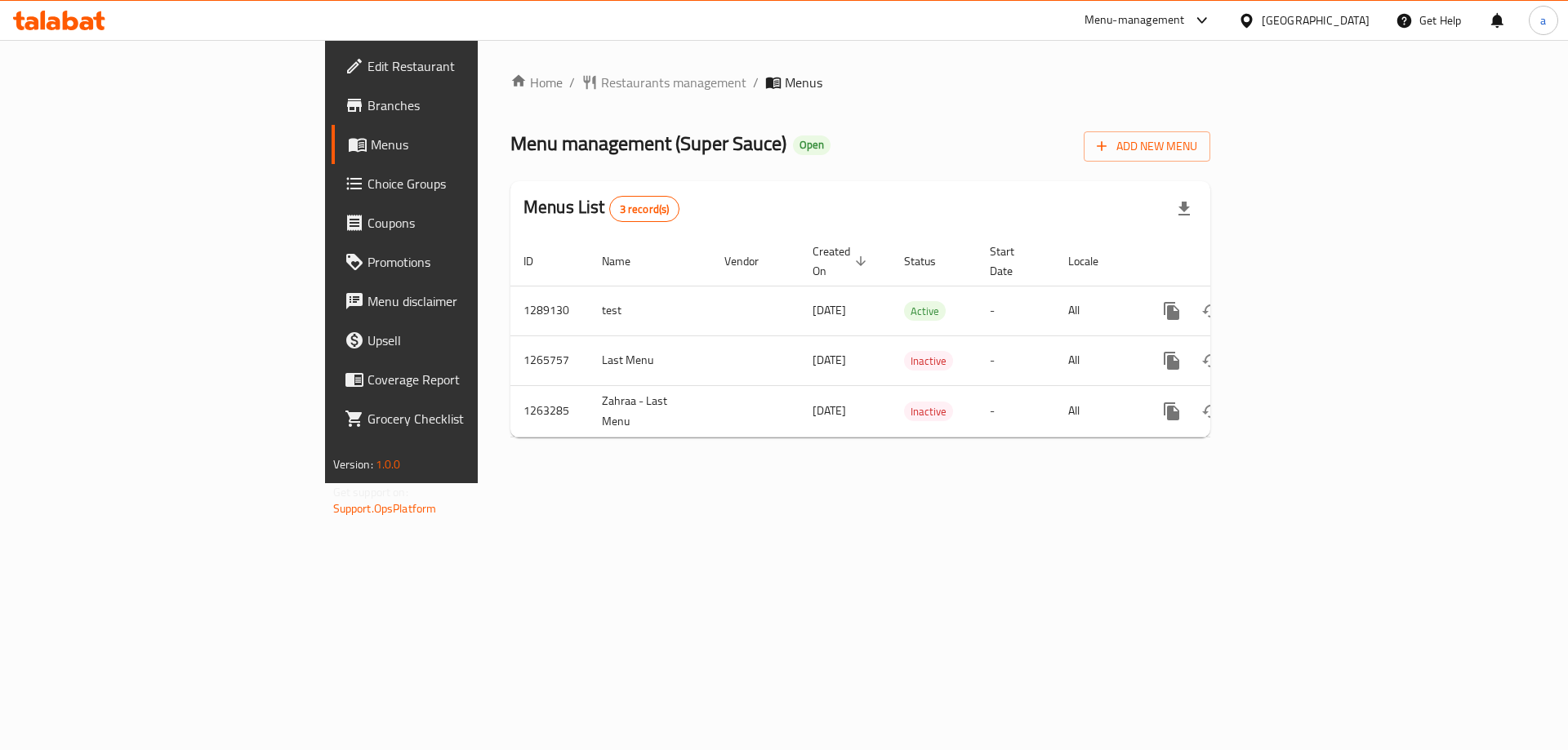
click at [331, 115] on link "Branches" at bounding box center [458, 105] width 255 height 39
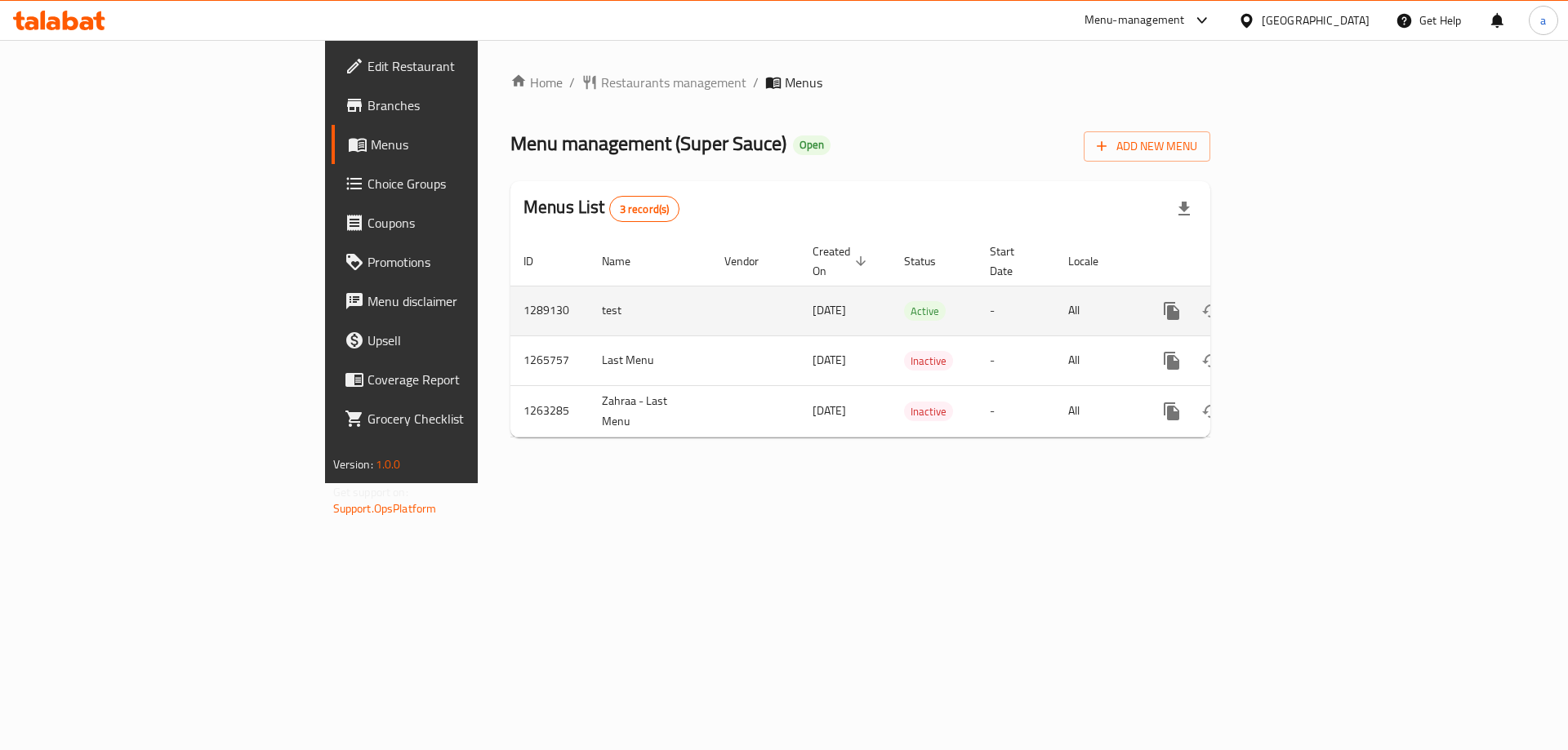
click at [1297, 304] on icon "enhanced table" at bounding box center [1289, 311] width 15 height 15
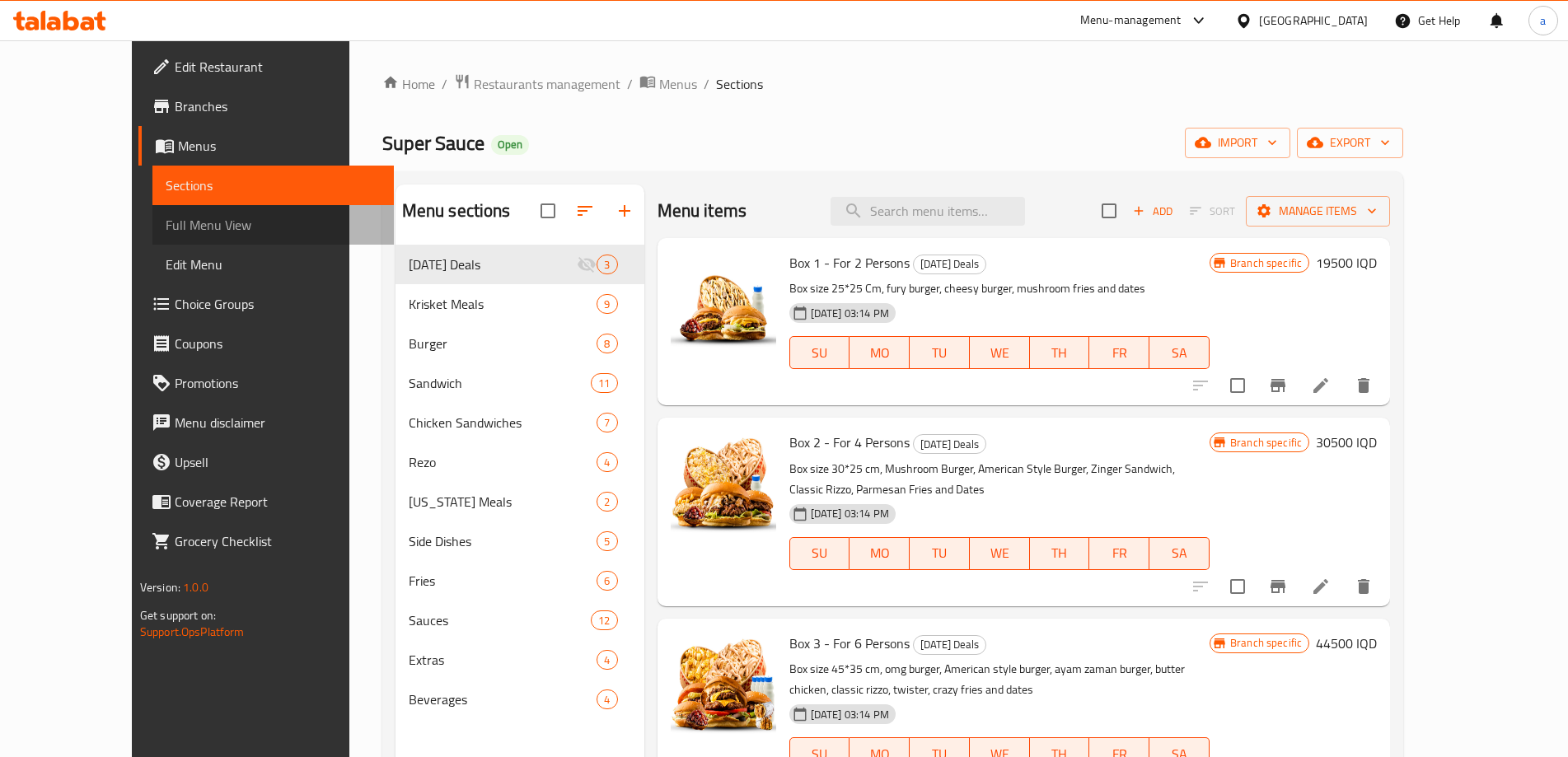
click at [165, 220] on span "Full Menu View" at bounding box center [273, 225] width 215 height 20
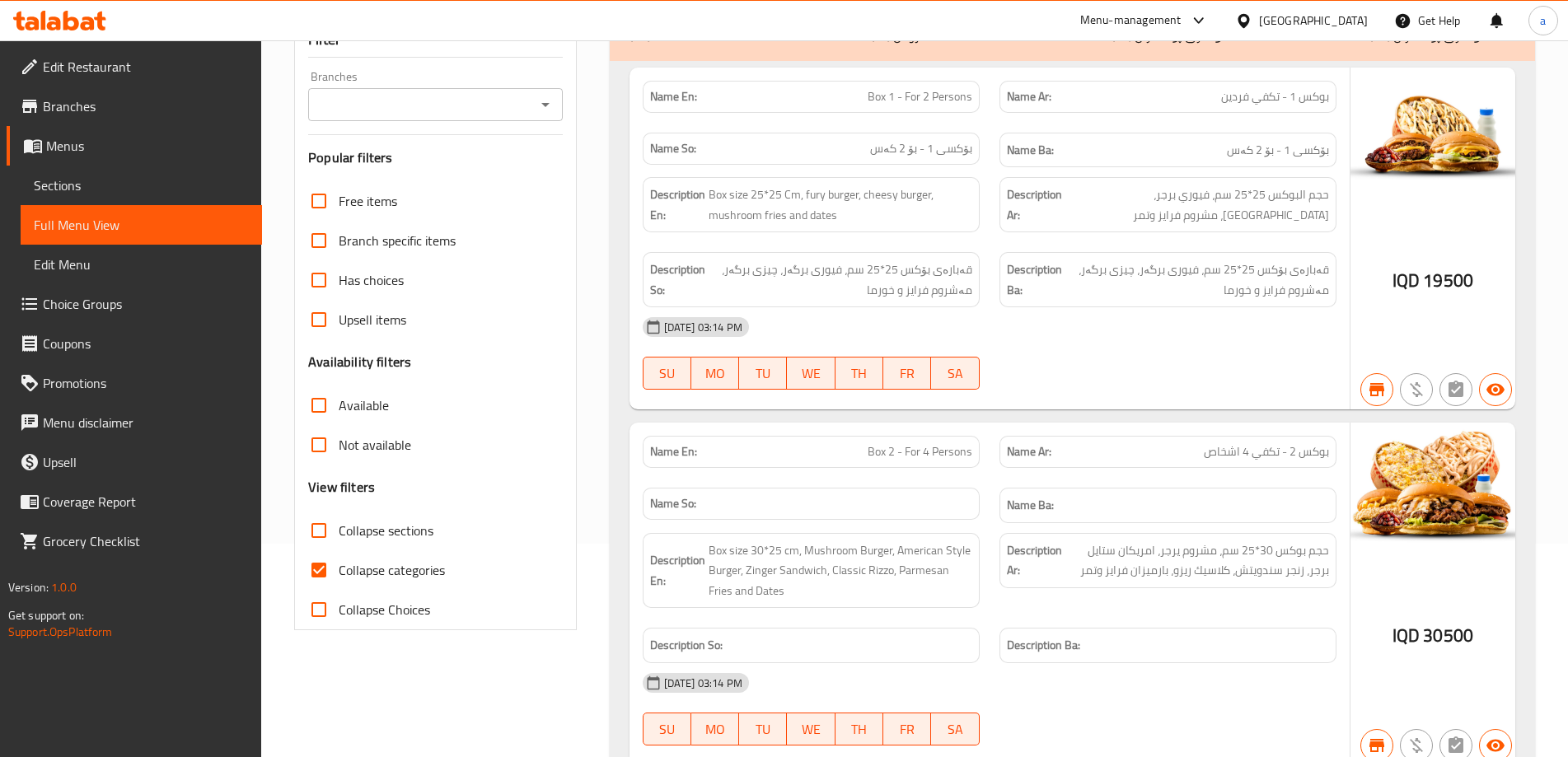
scroll to position [220, 0]
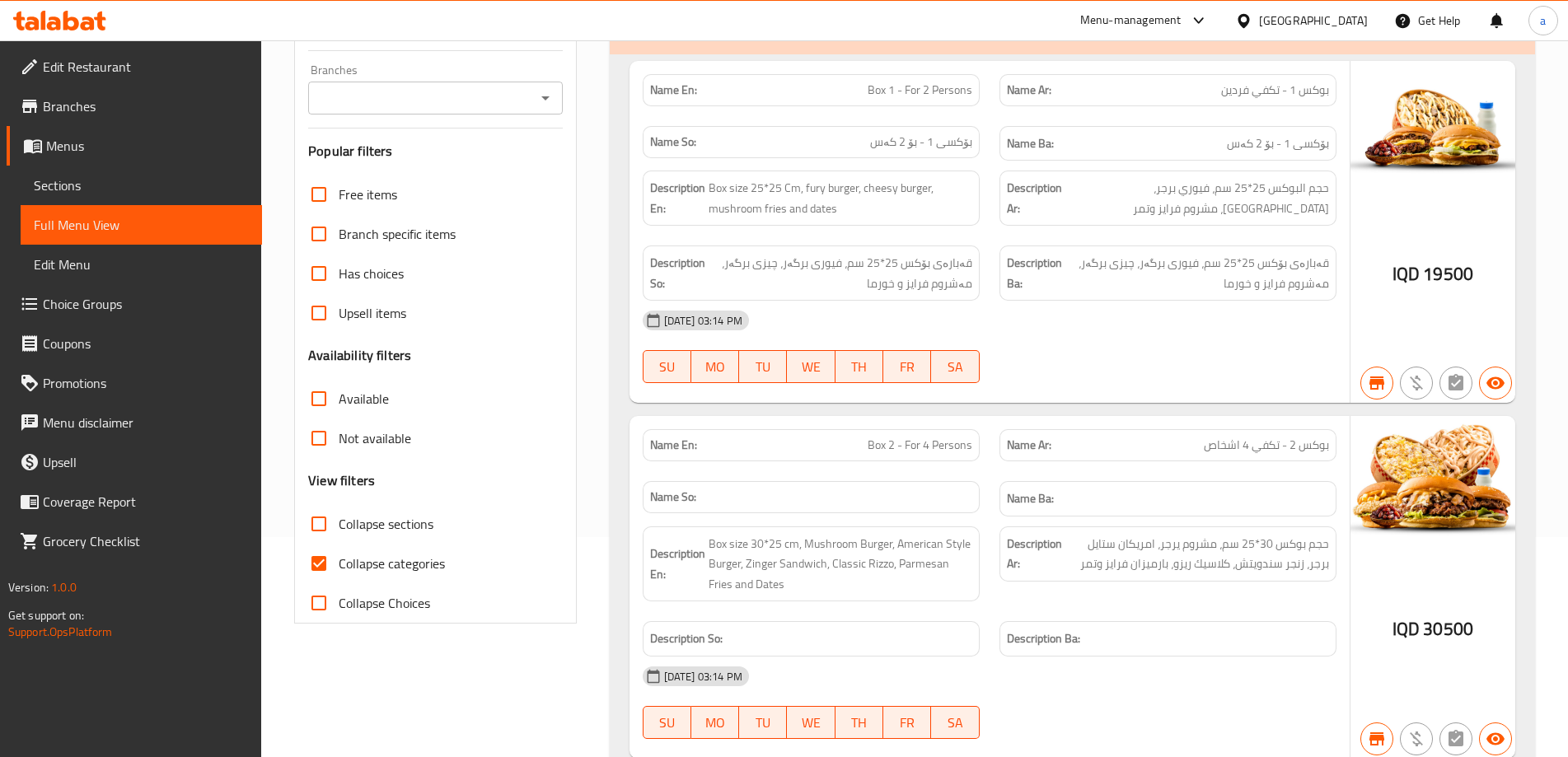
click at [355, 558] on span "Collapse categories" at bounding box center [391, 563] width 106 height 20
click at [338, 558] on input "Collapse categories" at bounding box center [319, 564] width 40 height 40
checkbox input "false"
click at [348, 529] on span "Collapse sections" at bounding box center [386, 524] width 95 height 20
click at [338, 529] on input "Collapse sections" at bounding box center [319, 524] width 40 height 40
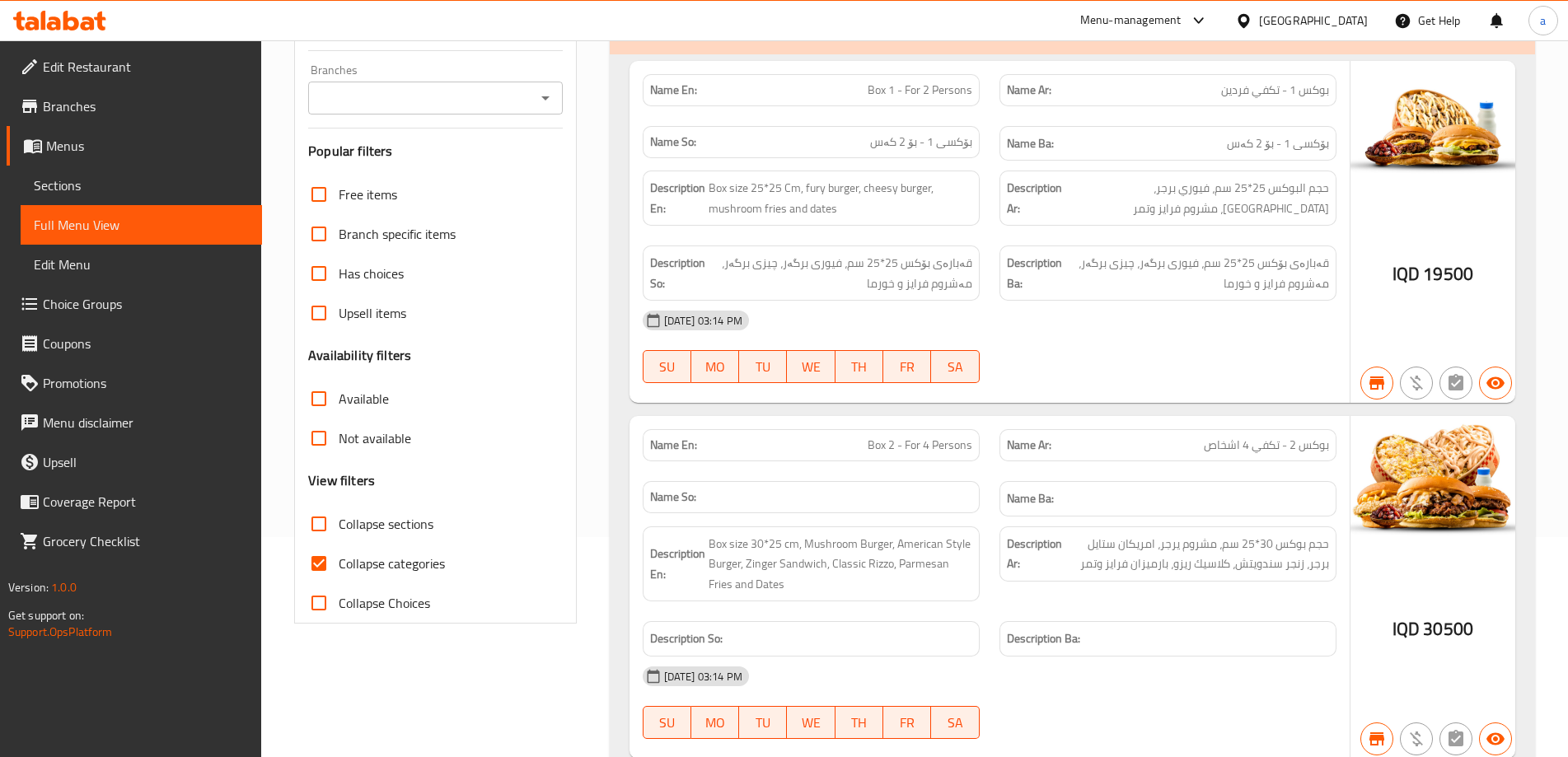
checkbox input "true"
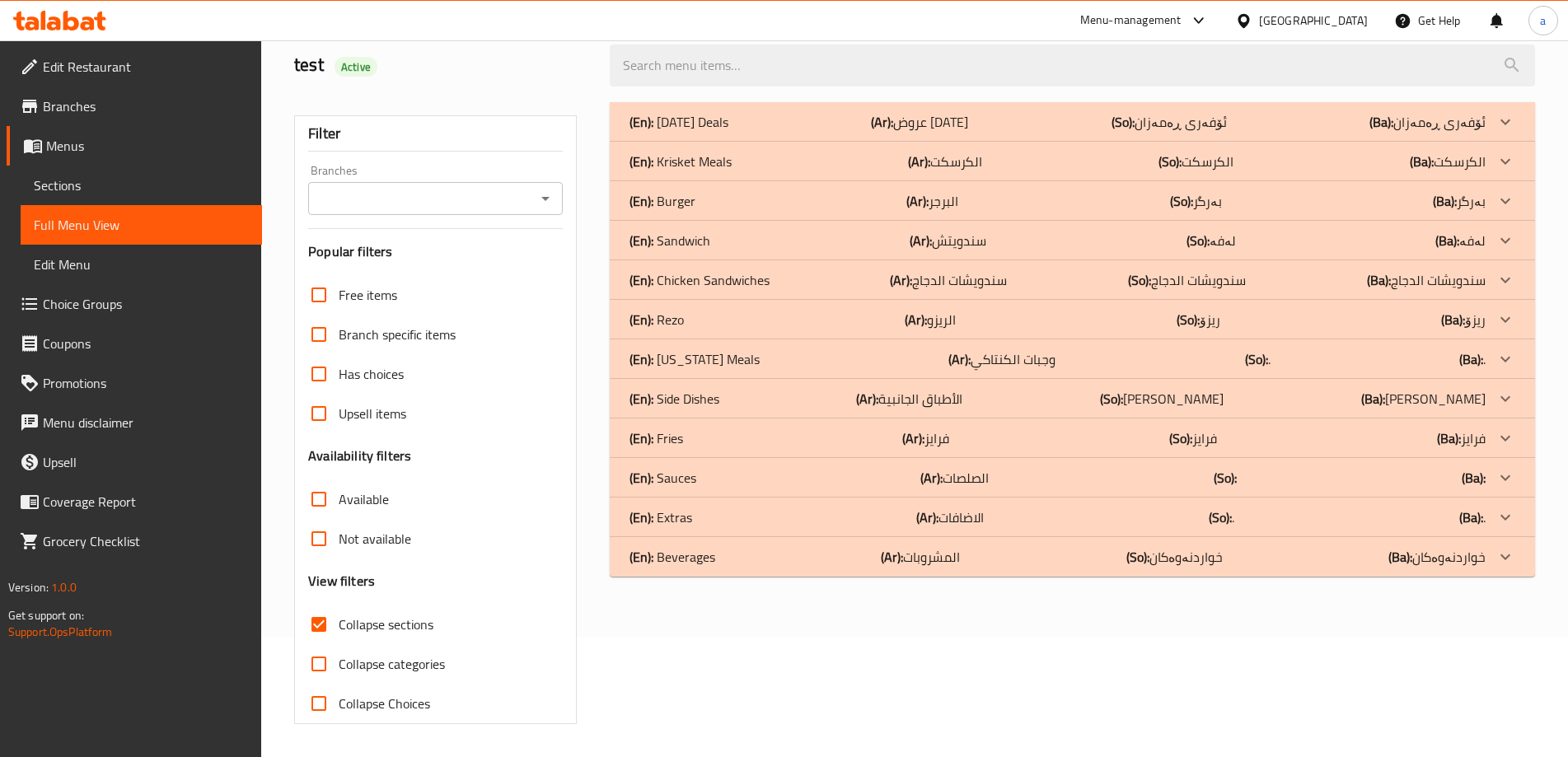
scroll to position [0, 0]
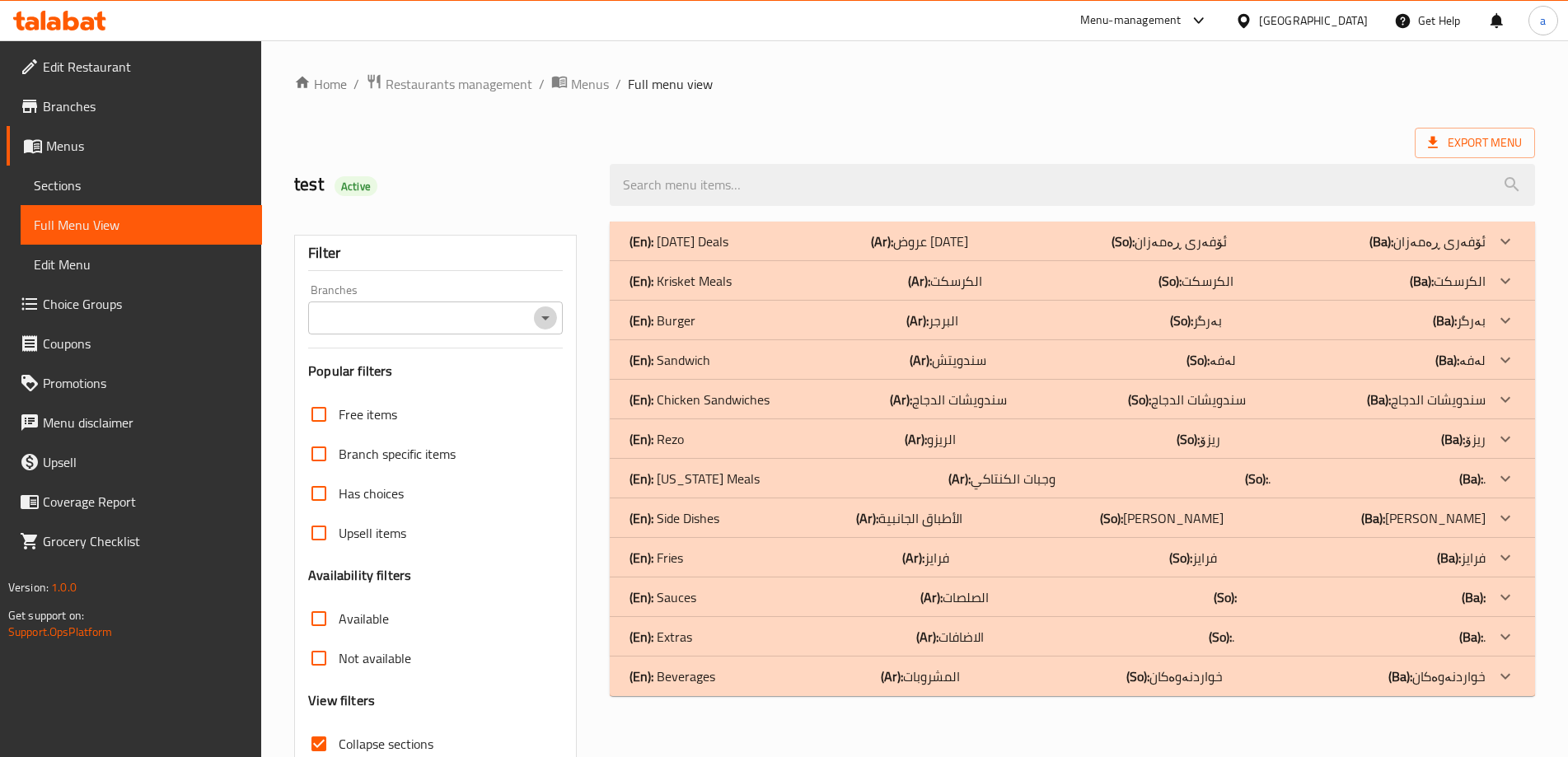
click at [548, 314] on icon "Open" at bounding box center [545, 318] width 20 height 20
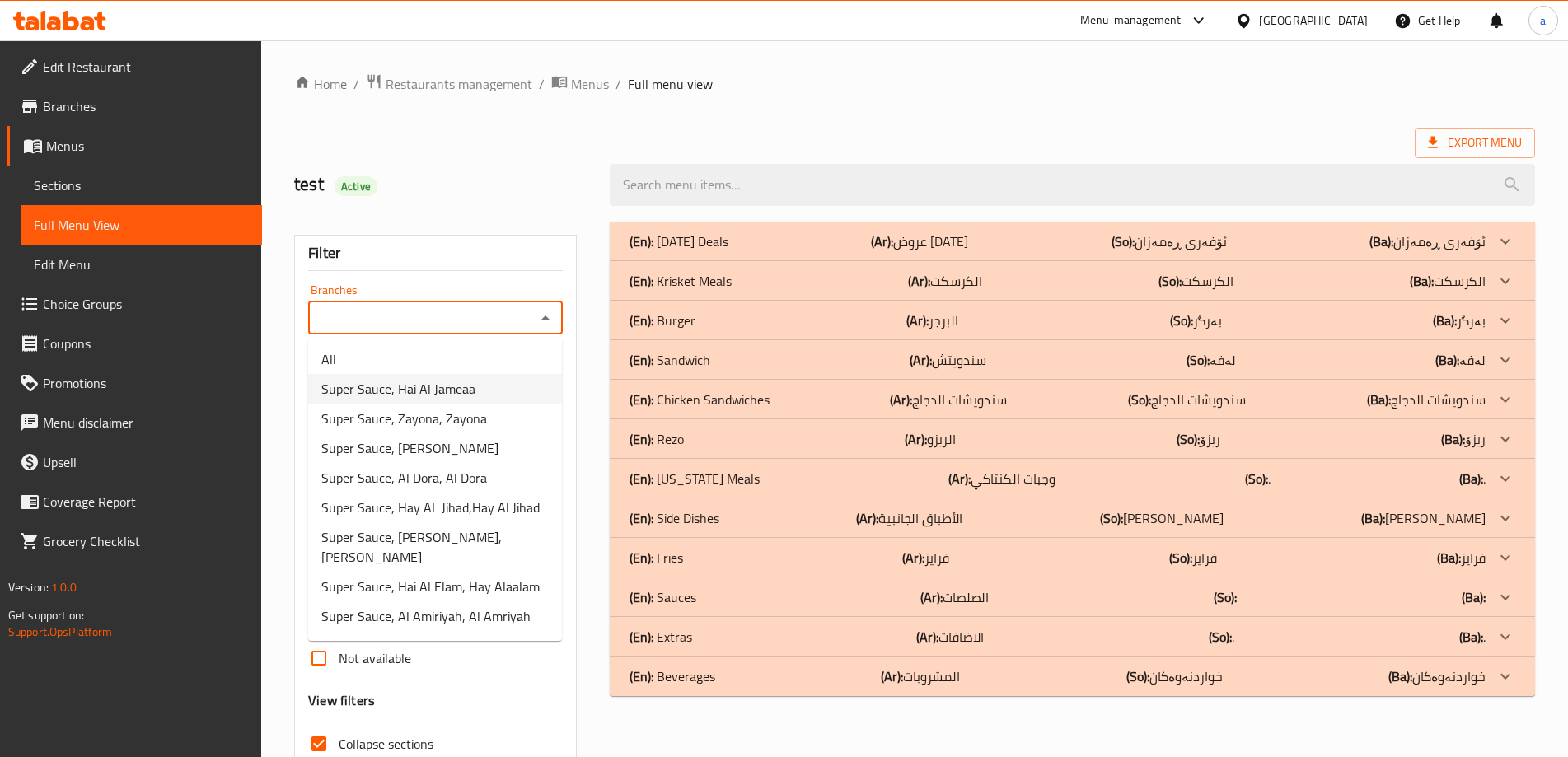
click at [475, 394] on li "Super Sauce, Hai Al Jameaa" at bounding box center [435, 388] width 254 height 29
type input "Super Sauce, Hai Al Jameaa"
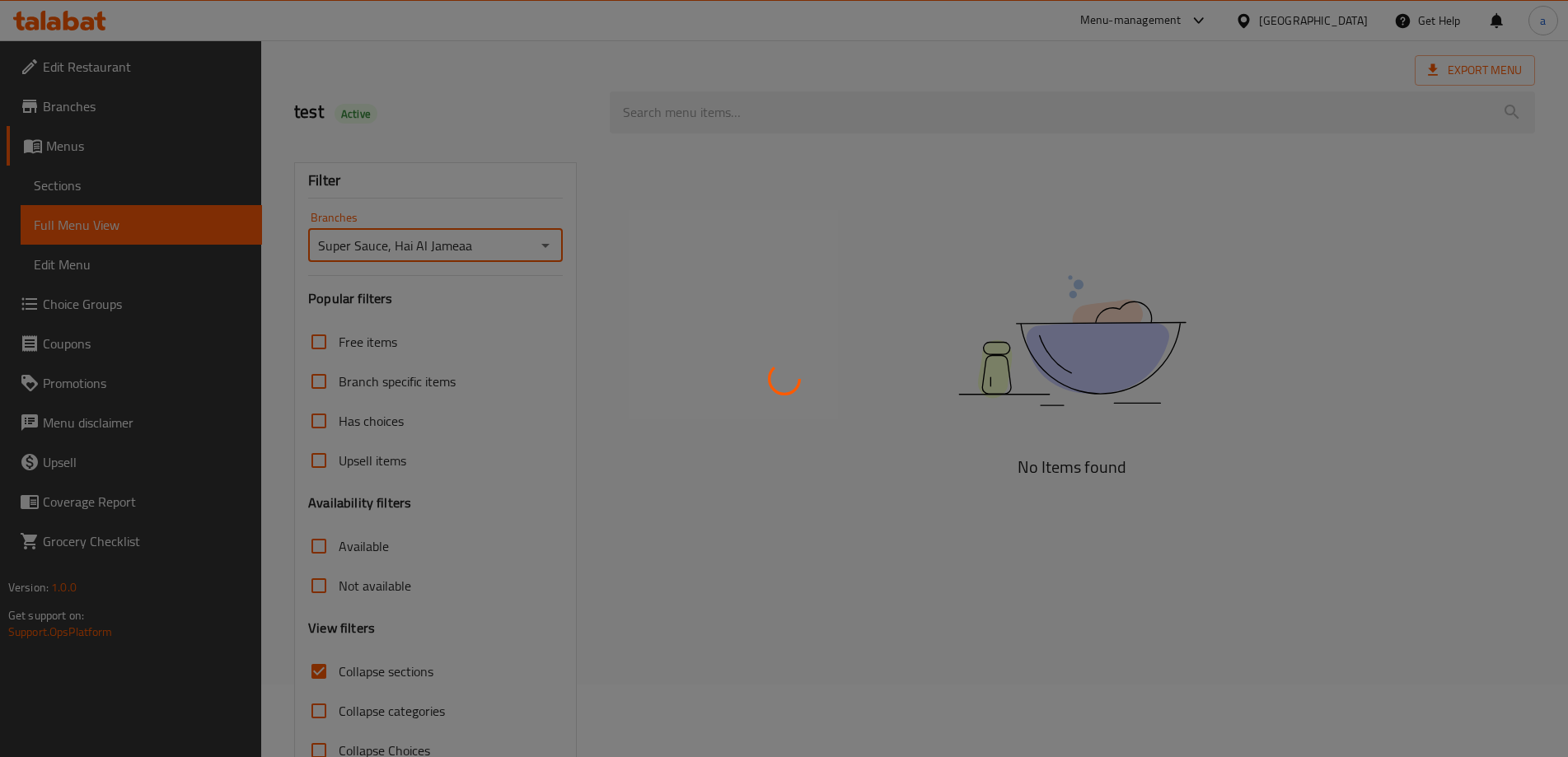
scroll to position [120, 0]
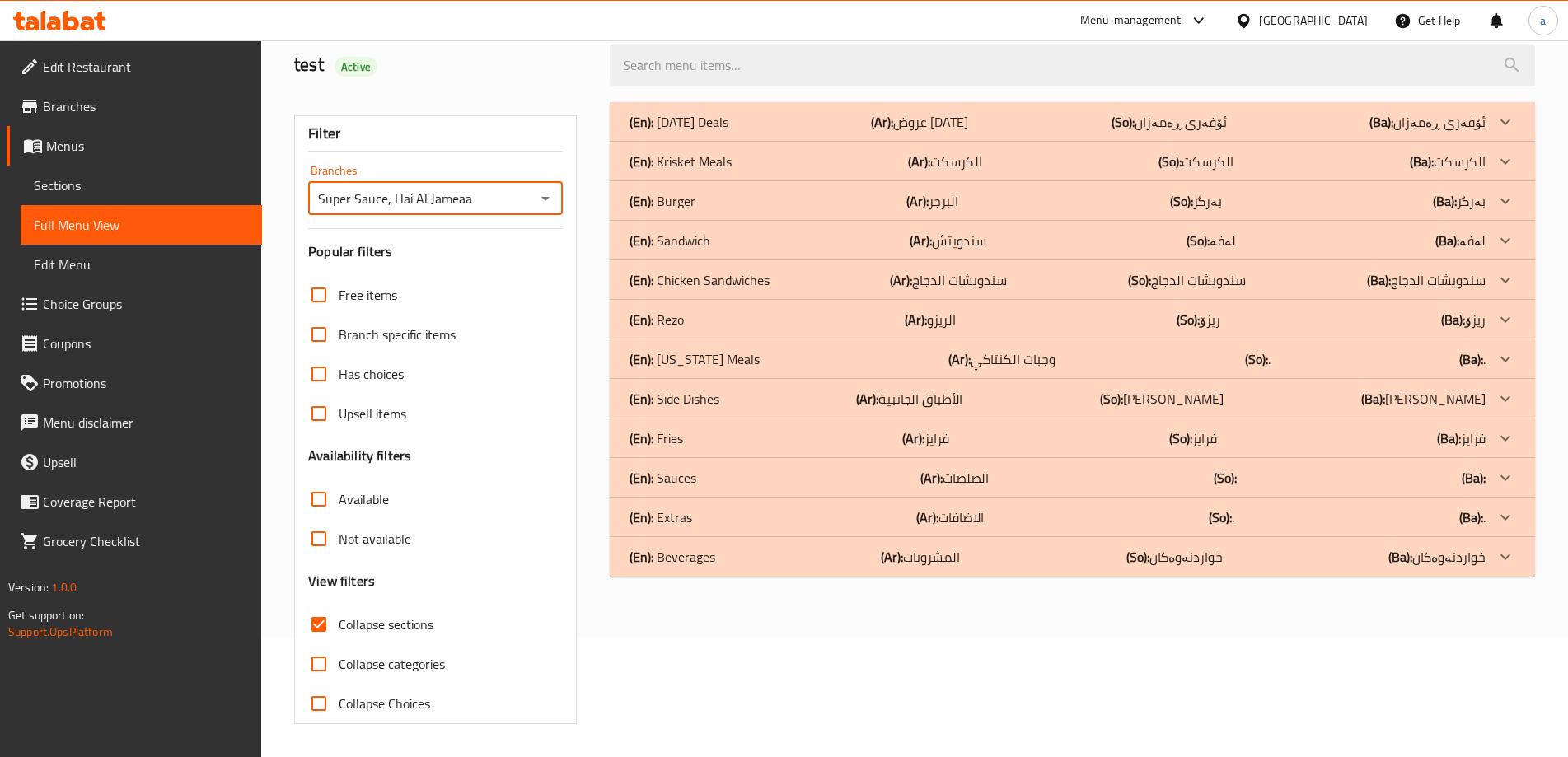
click at [747, 132] on div "(En): Beverages (Ar): المشروبات (So): خواردنەوەکان (Ba): خواردنەوەکان" at bounding box center [1057, 121] width 856 height 20
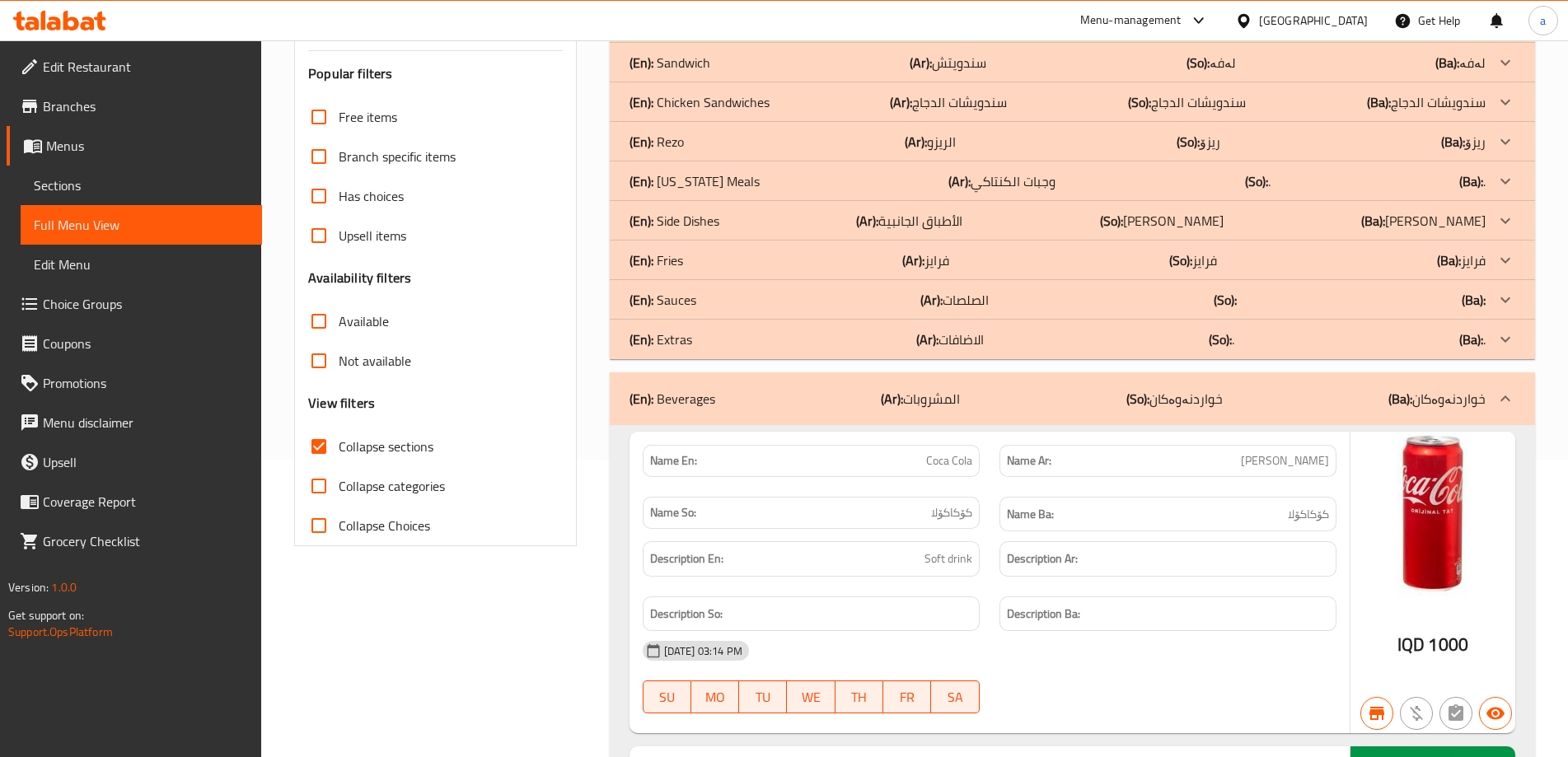
scroll to position [296, 0]
click at [960, 467] on span "Coca Cola" at bounding box center [950, 462] width 46 height 17
copy span "Cola"
drag, startPoint x: 344, startPoint y: 450, endPoint x: 356, endPoint y: 449, distance: 12.0
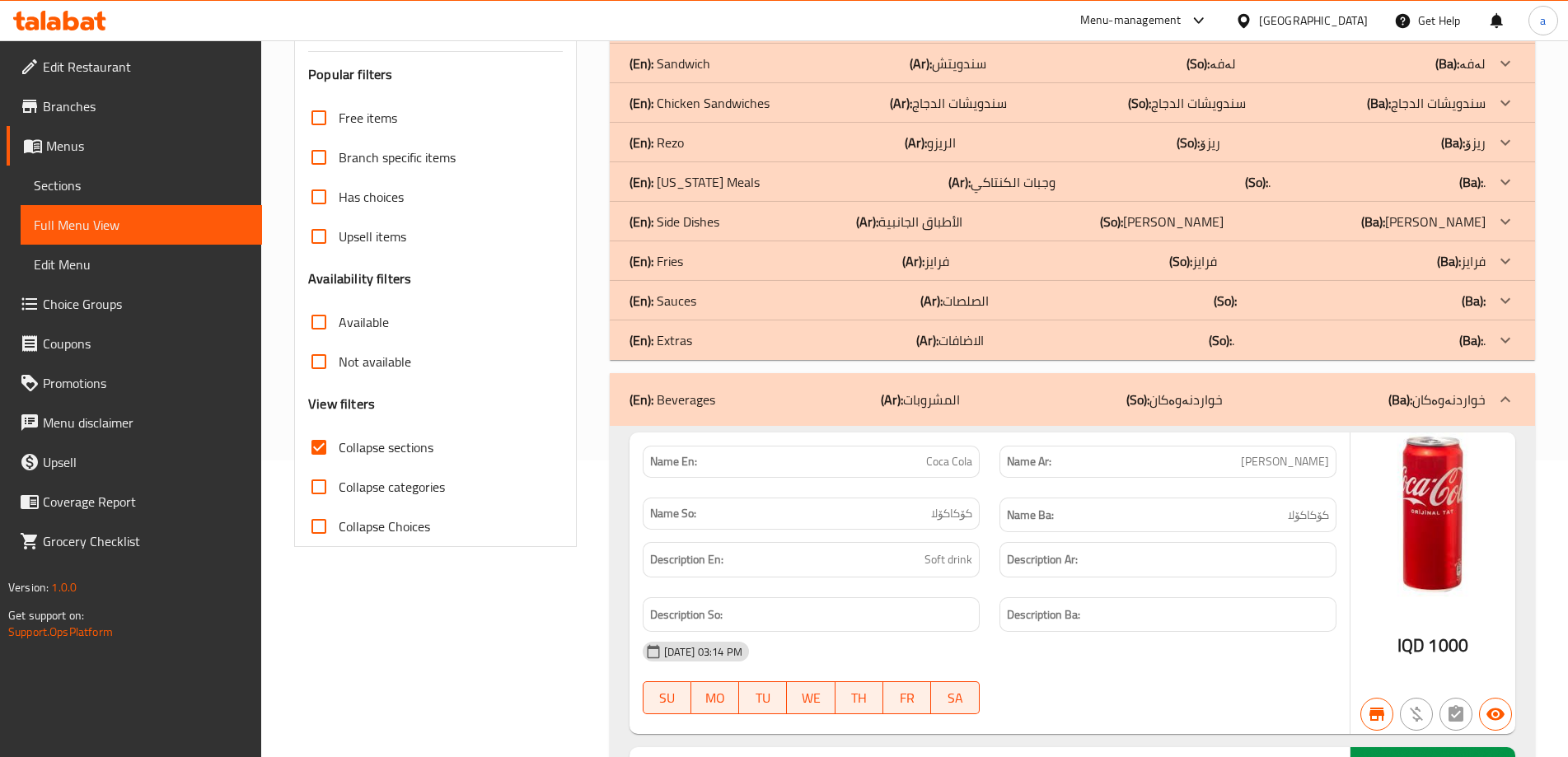
click at [345, 450] on span "Collapse sections" at bounding box center [386, 447] width 95 height 20
click at [338, 450] on input "Collapse sections" at bounding box center [319, 448] width 40 height 40
checkbox input "false"
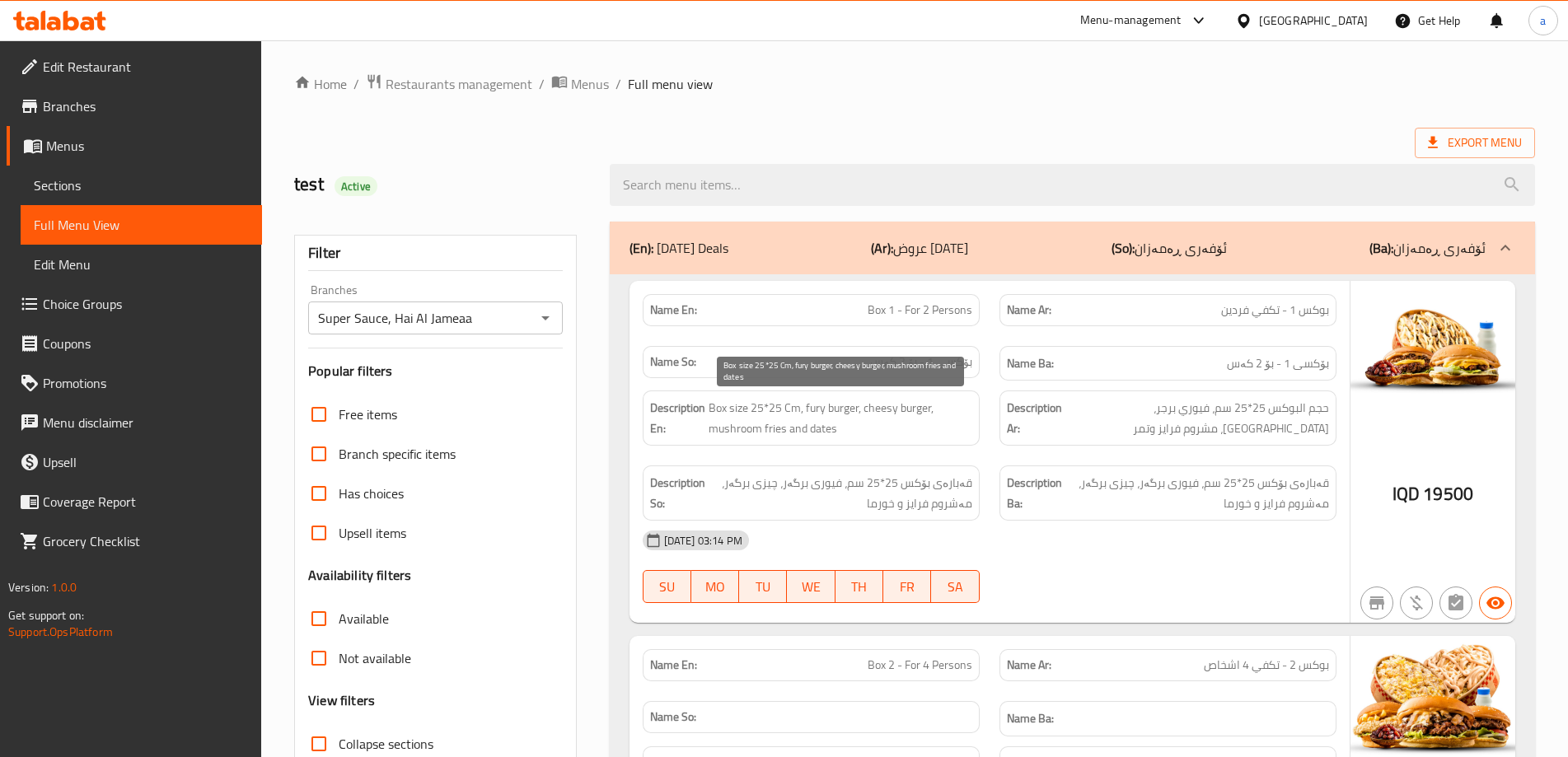
scroll to position [29911, 0]
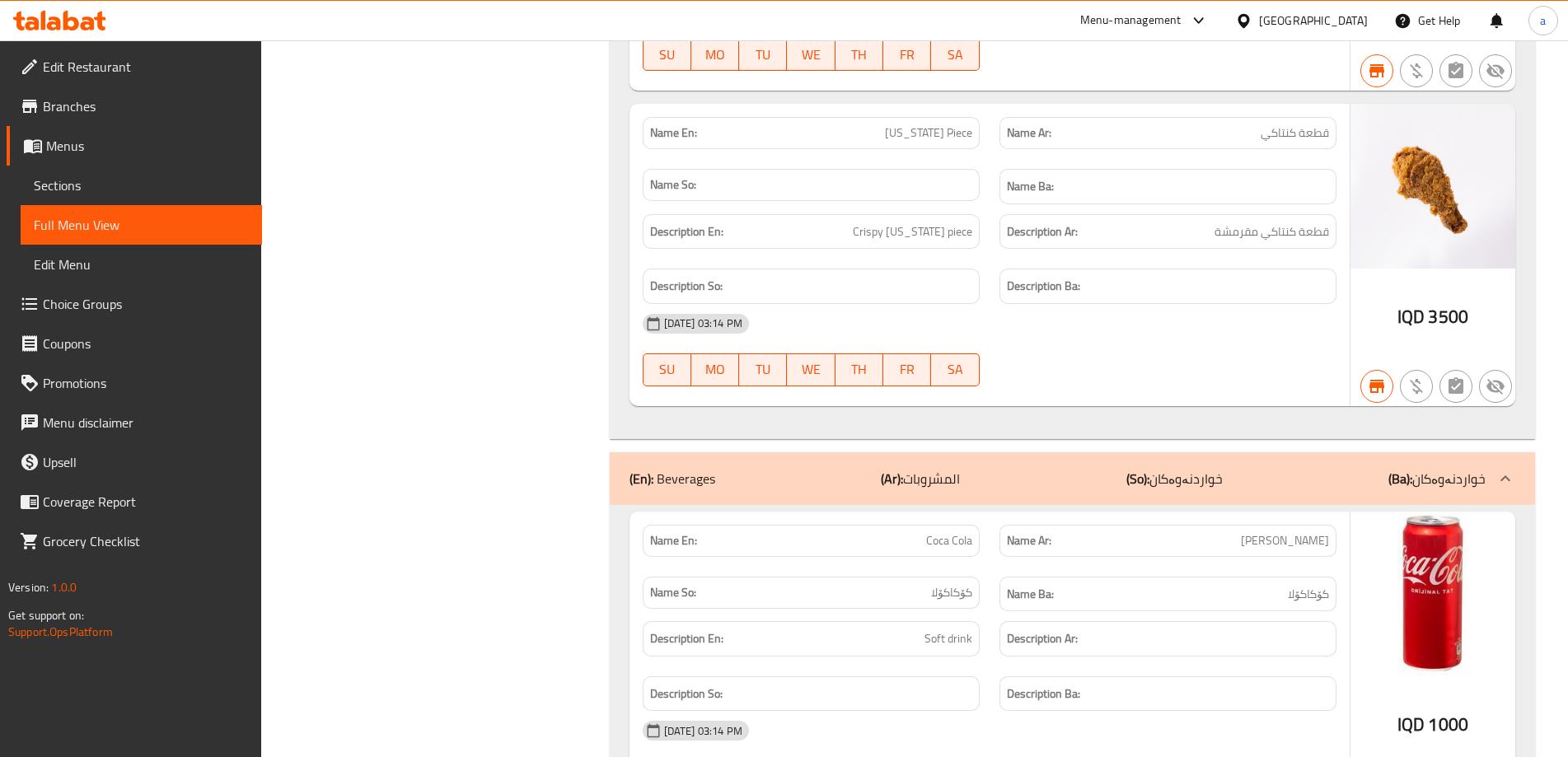
copy span "Coca"
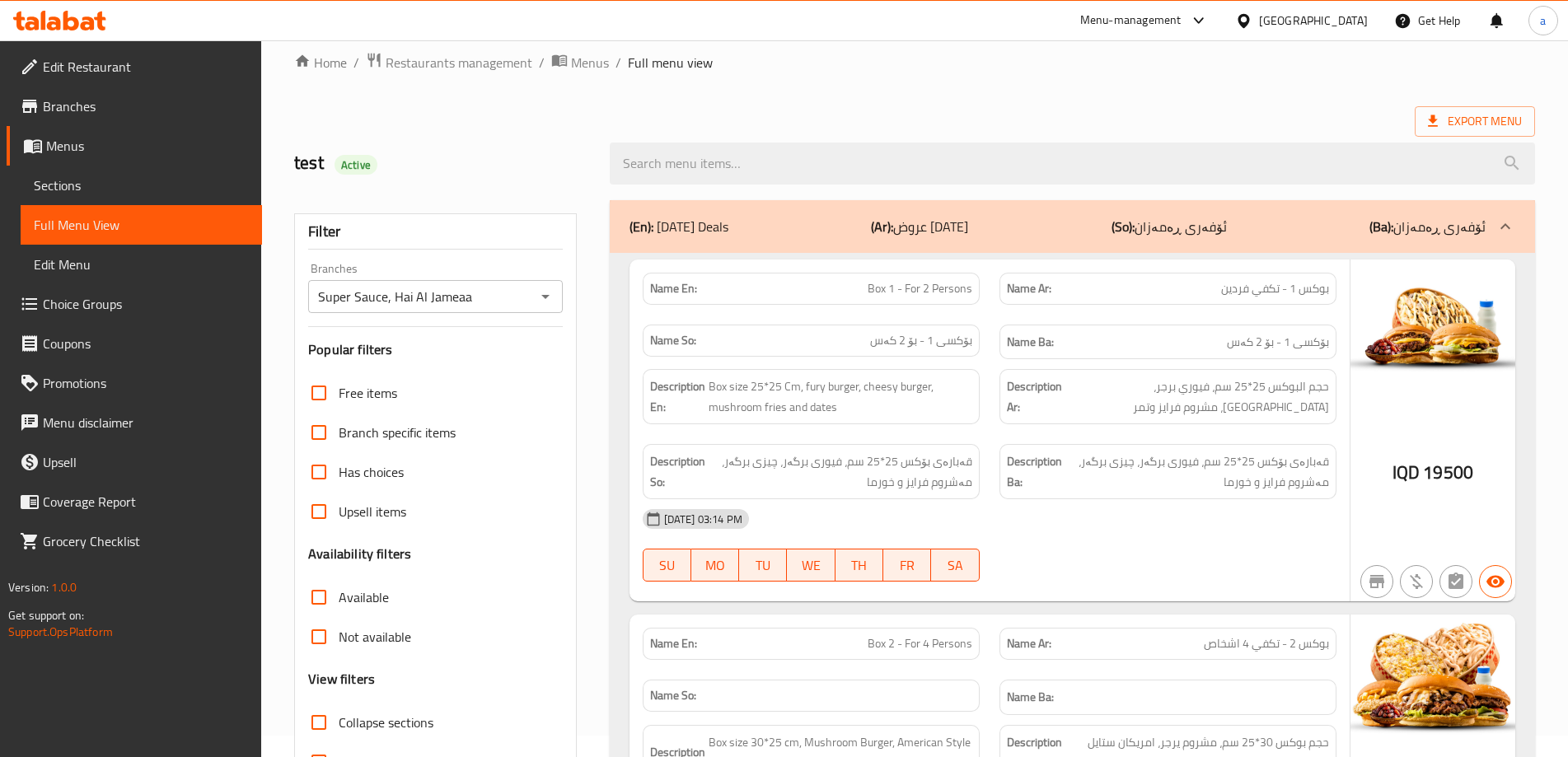
scroll to position [0, 0]
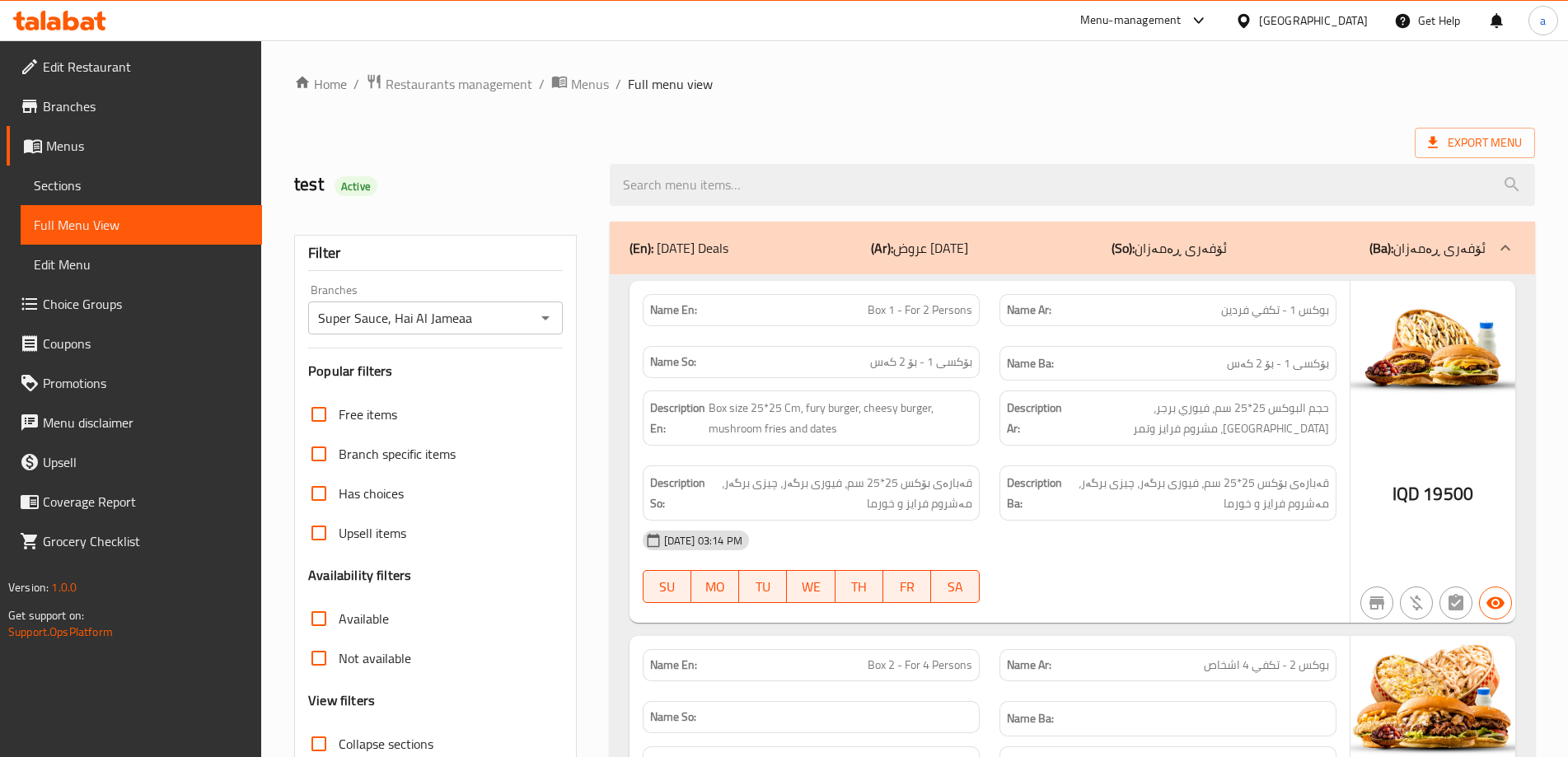
click at [77, 31] on div at bounding box center [59, 21] width 120 height 33
click at [77, 30] on div at bounding box center [59, 20] width 93 height 20
click at [54, 16] on icon at bounding box center [59, 20] width 93 height 20
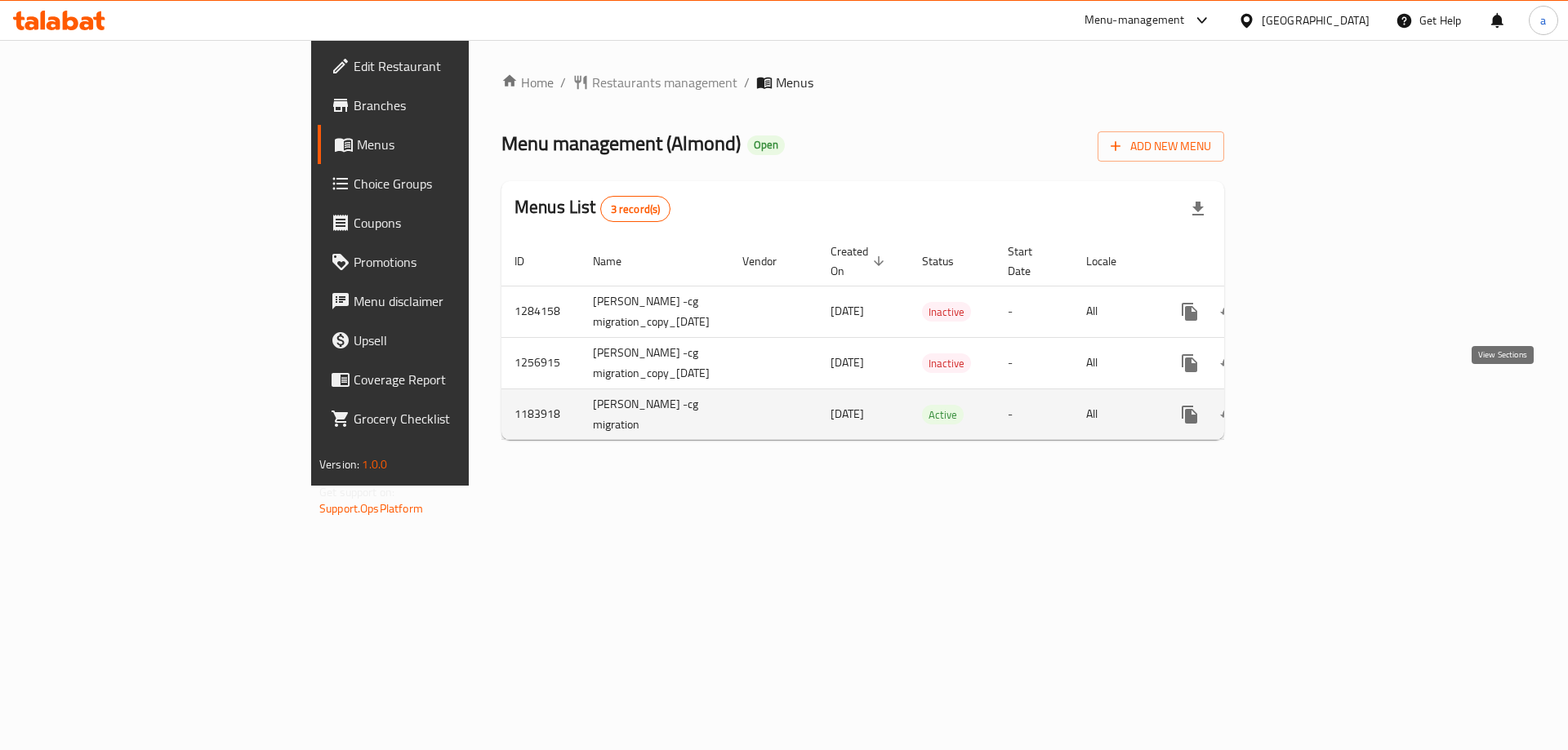
click at [1317, 405] on icon "enhanced table" at bounding box center [1307, 415] width 20 height 20
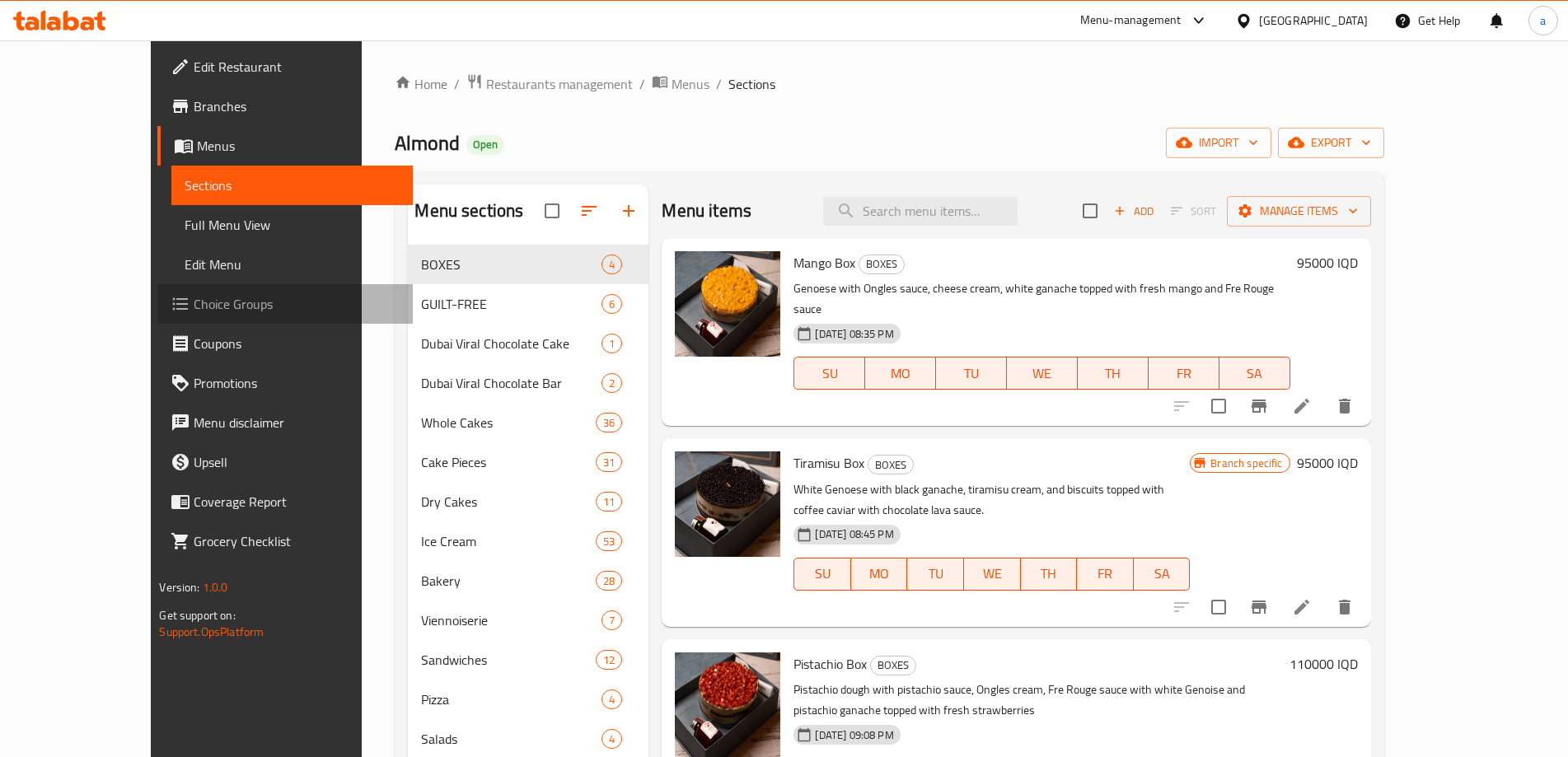
click at [194, 295] on span "Choice Groups" at bounding box center [296, 304] width 206 height 20
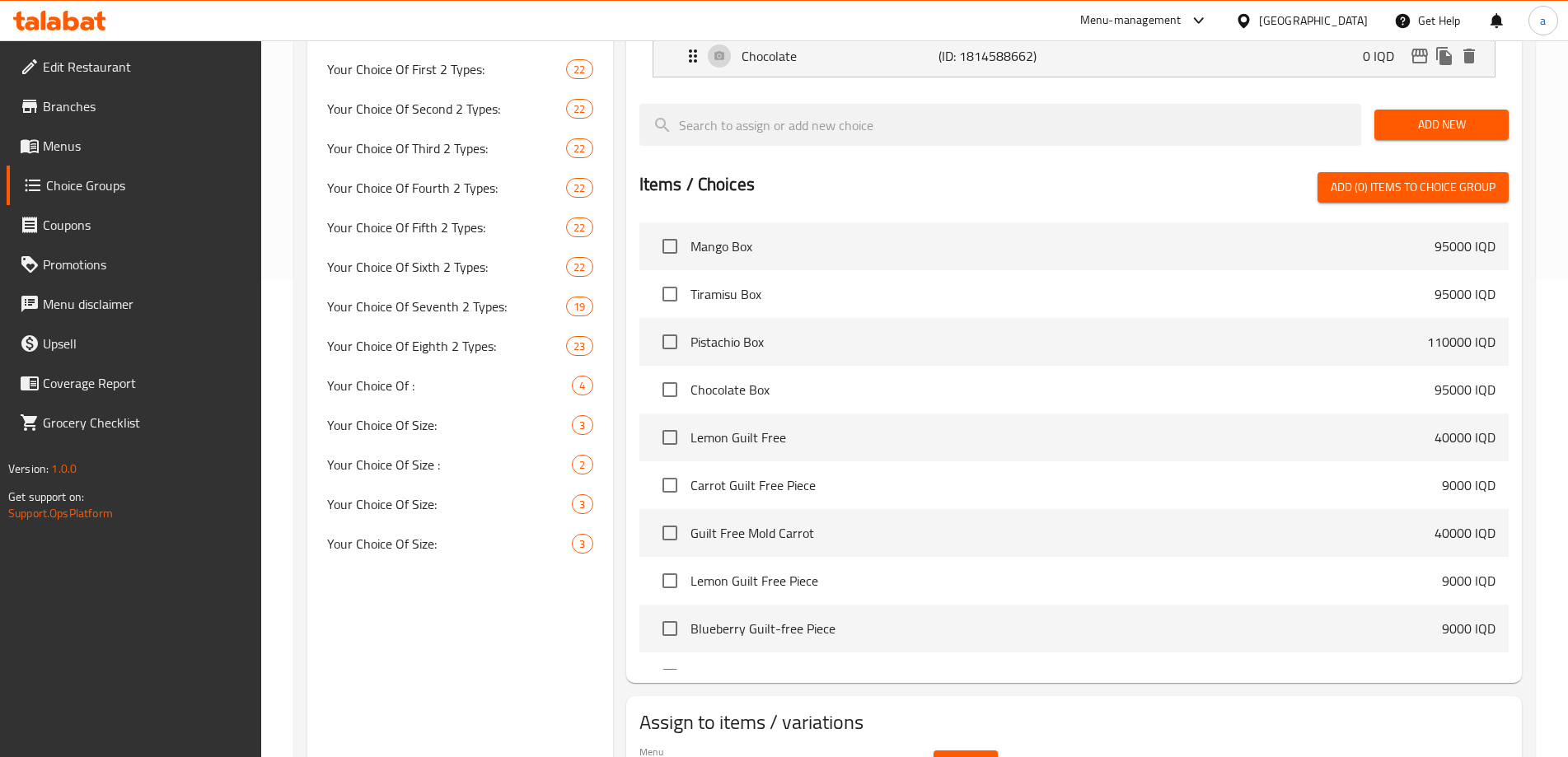
scroll to position [525, 0]
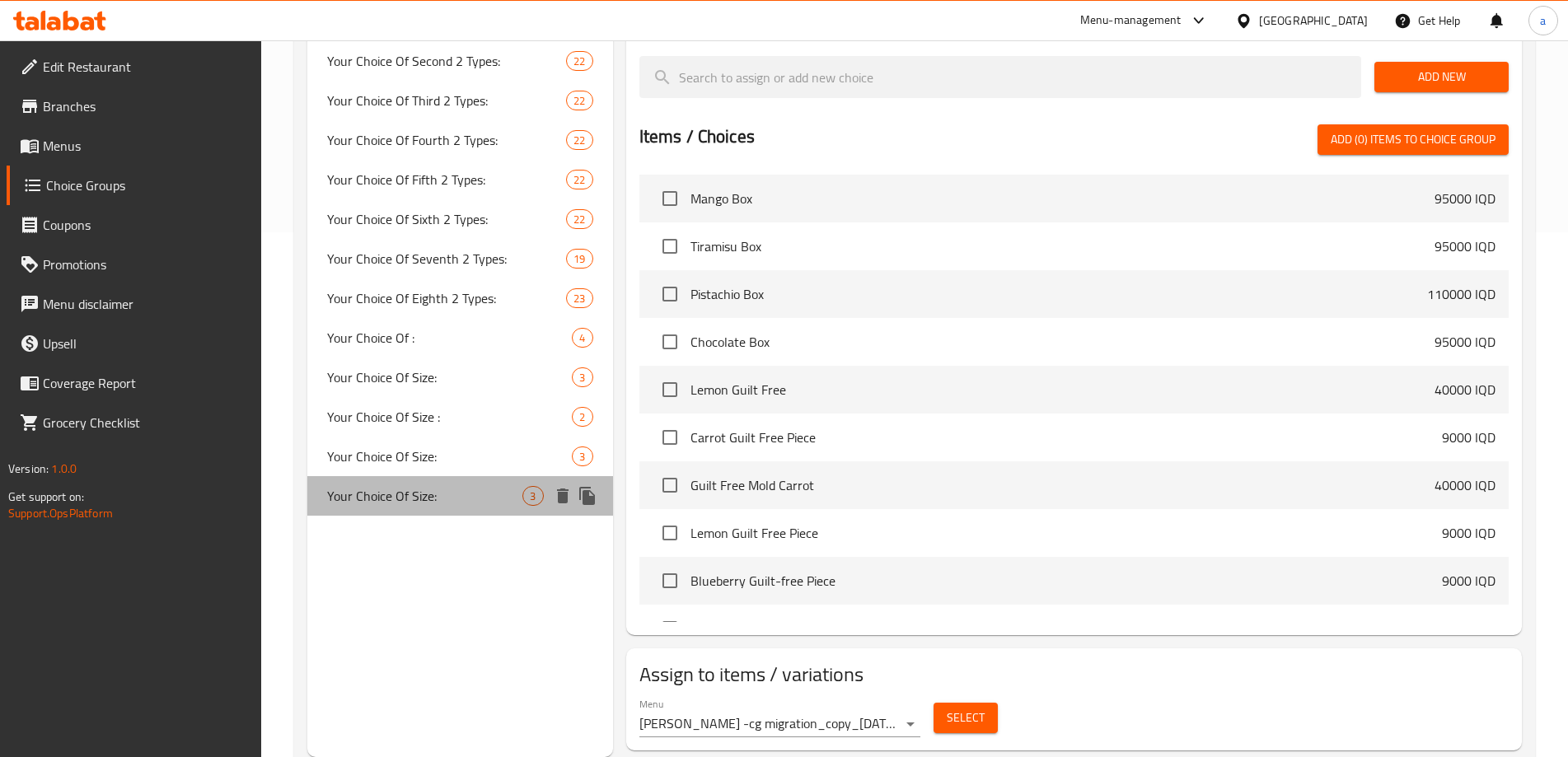
click at [446, 513] on div "Your Choice Of Size: 3" at bounding box center [460, 496] width 305 height 40
type input "Your Choice Of Size:"
type input "إختيارك من الحجم:"
type input "هەڵبژاردنت لە قەبارە:"
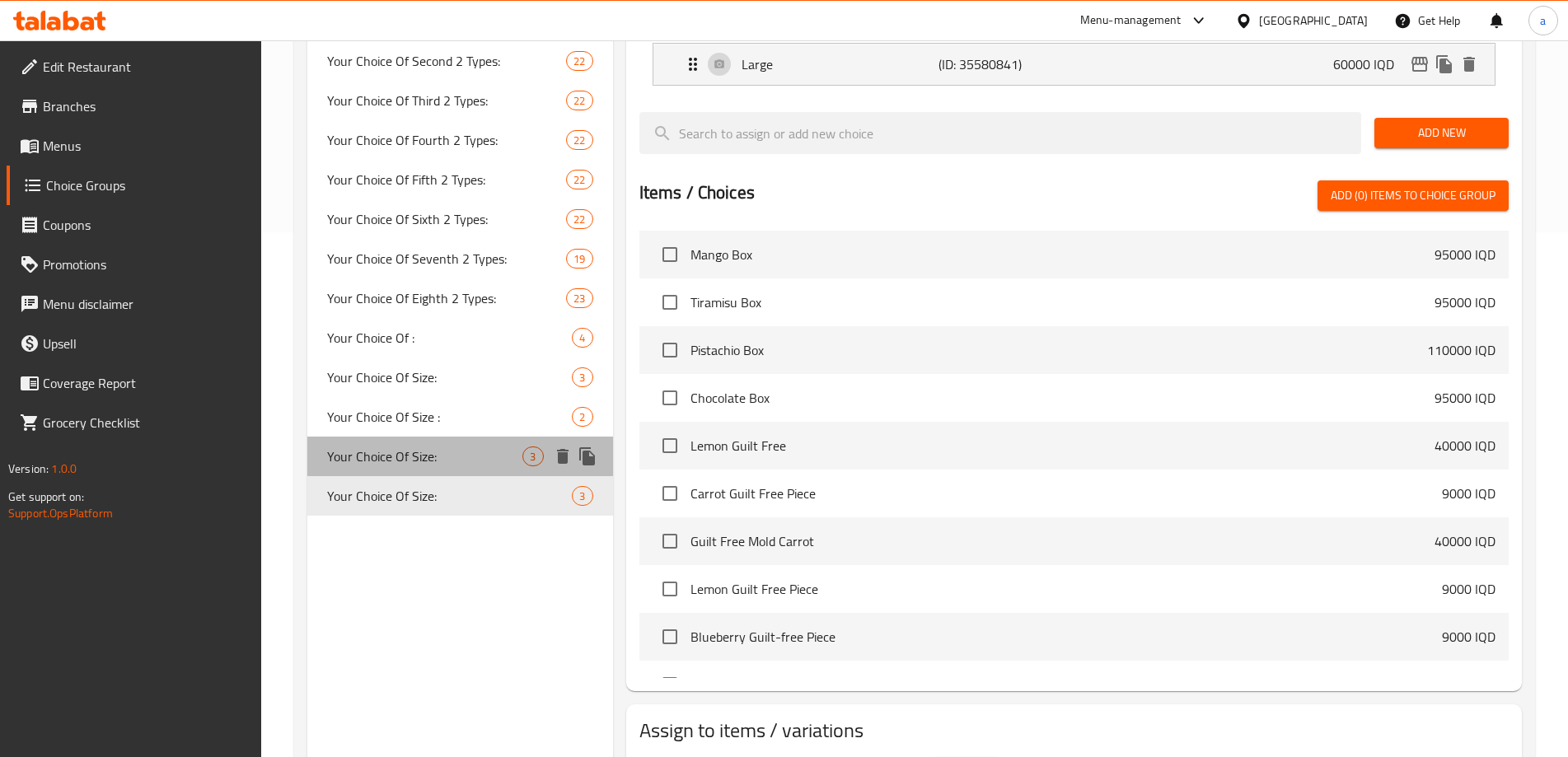
click at [455, 474] on div "Your Choice Of Size: 3" at bounding box center [460, 456] width 305 height 40
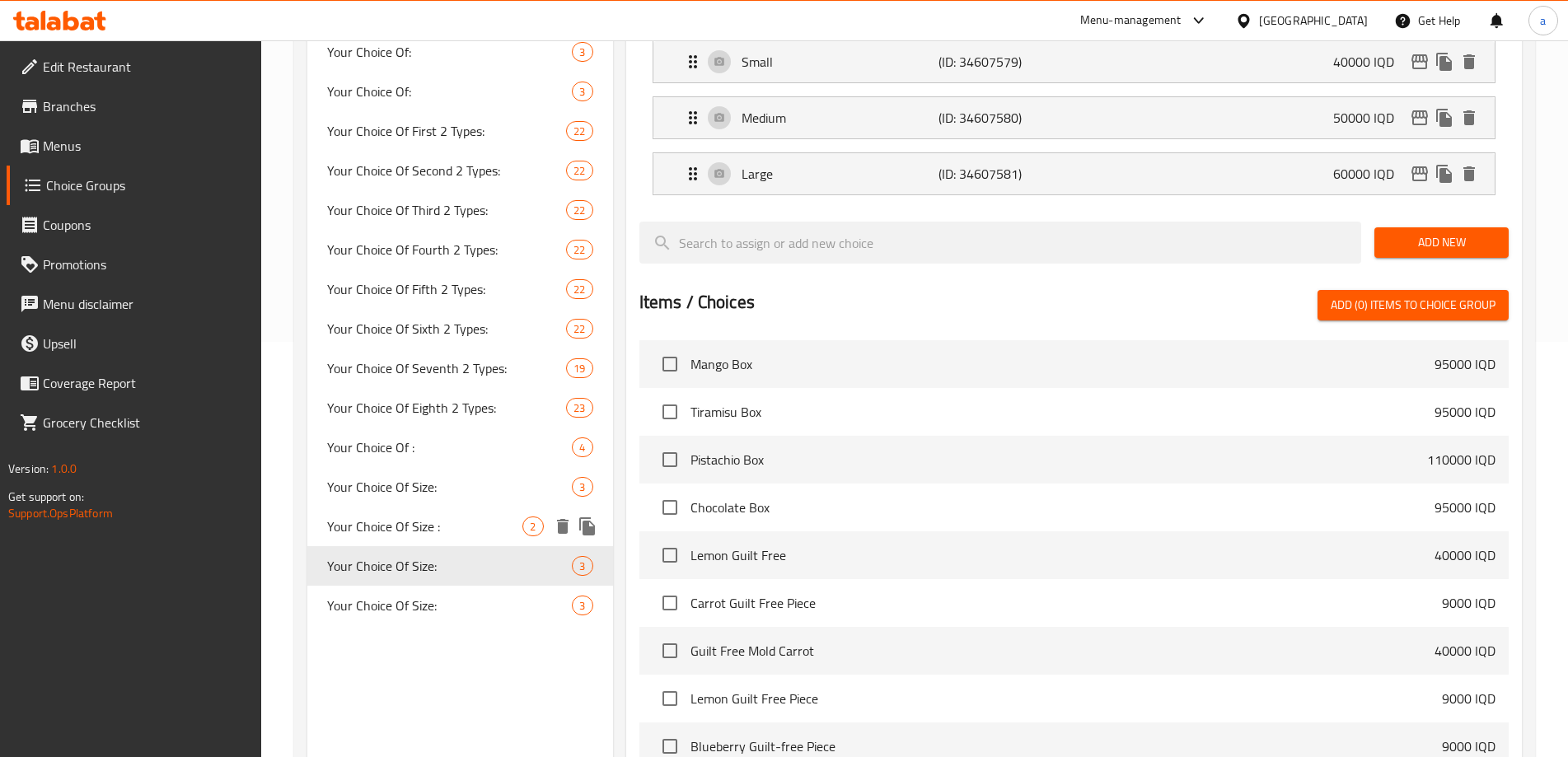
click at [470, 527] on span "Your Choice Of Size :" at bounding box center [425, 526] width 195 height 20
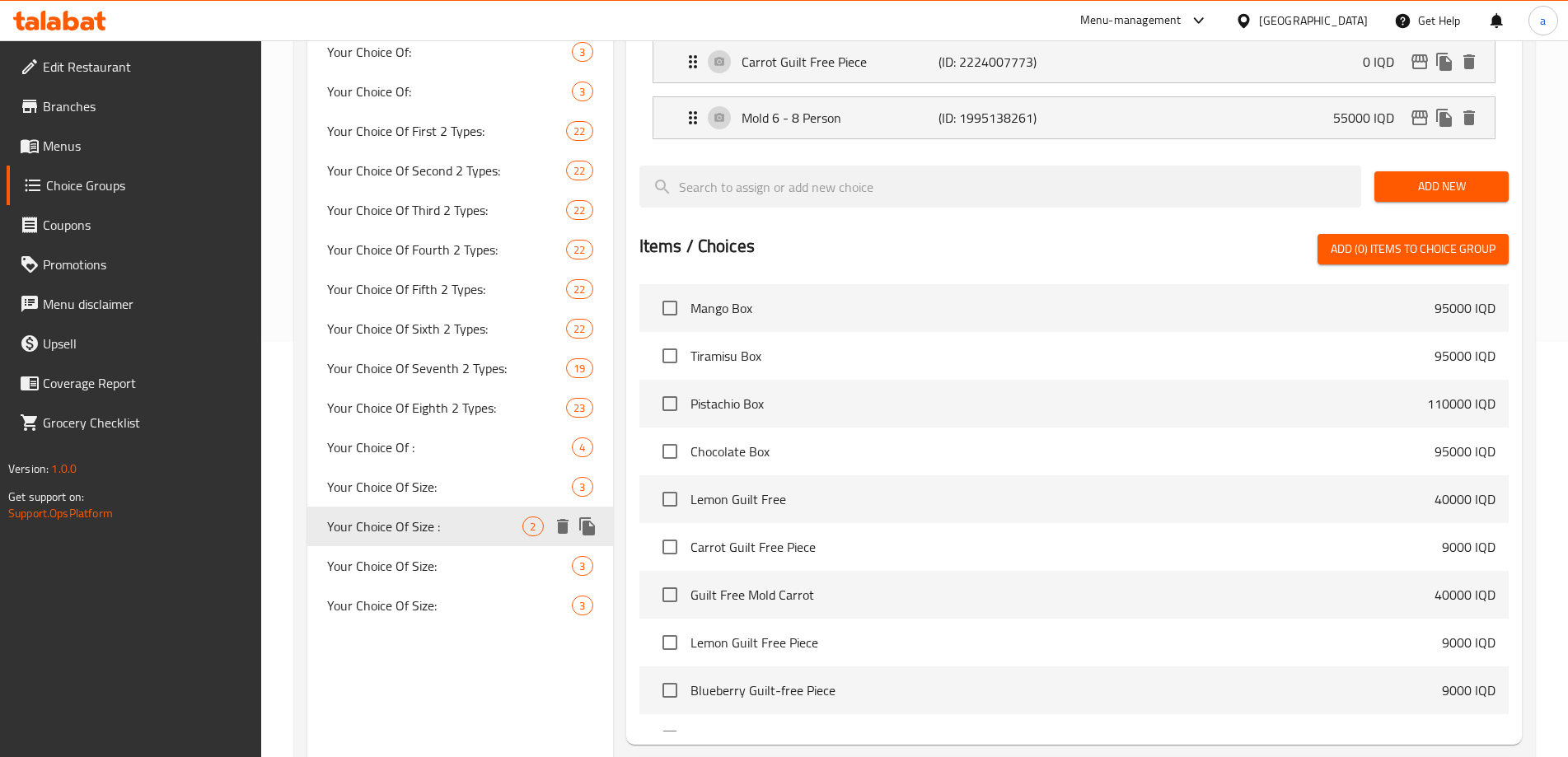
type input "Your Choice Of Size :"
type input "إختيارك من الحجم :"
type input "هەڵبژاردنت لە قەبارە :"
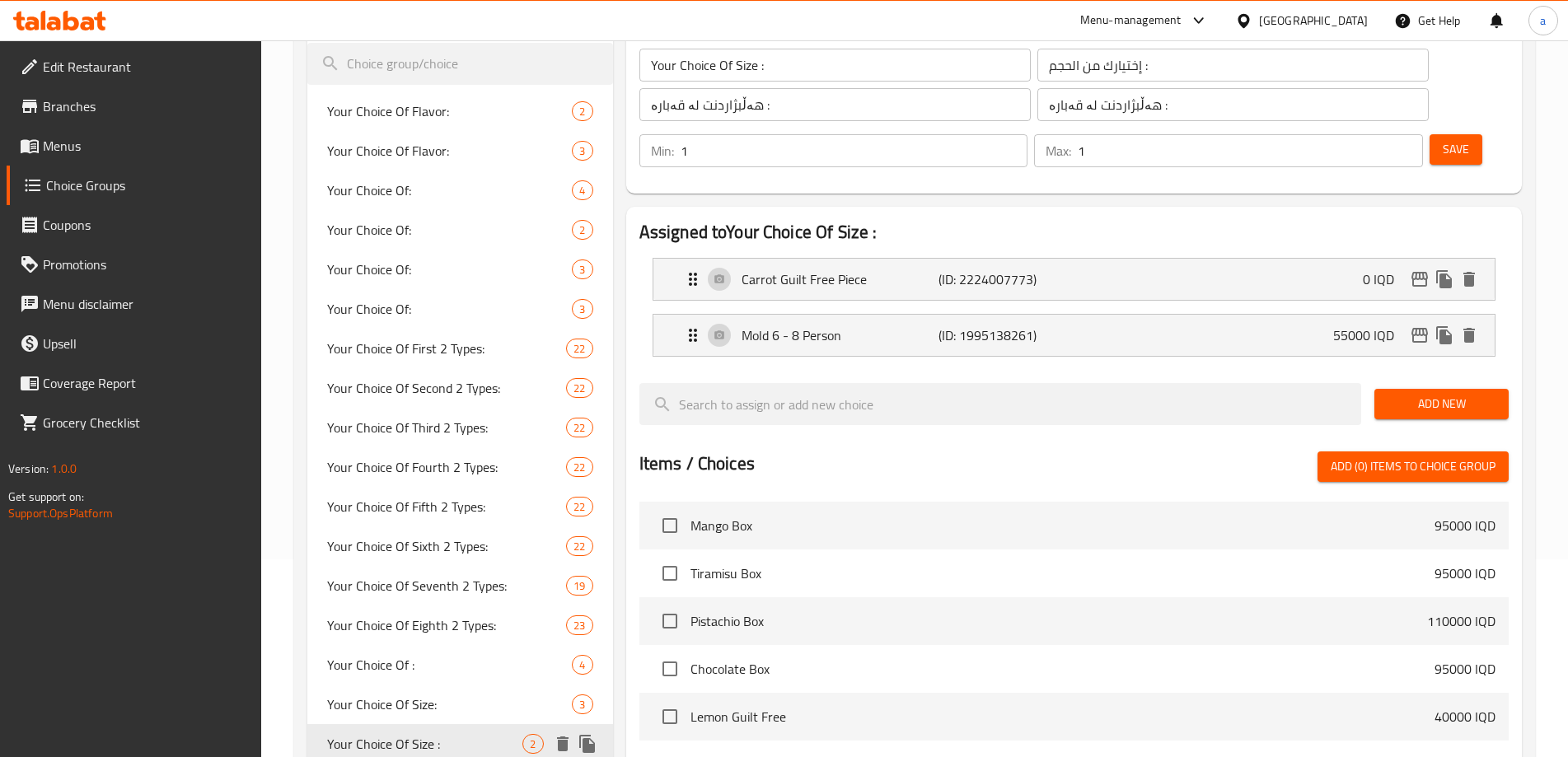
scroll to position [195, 0]
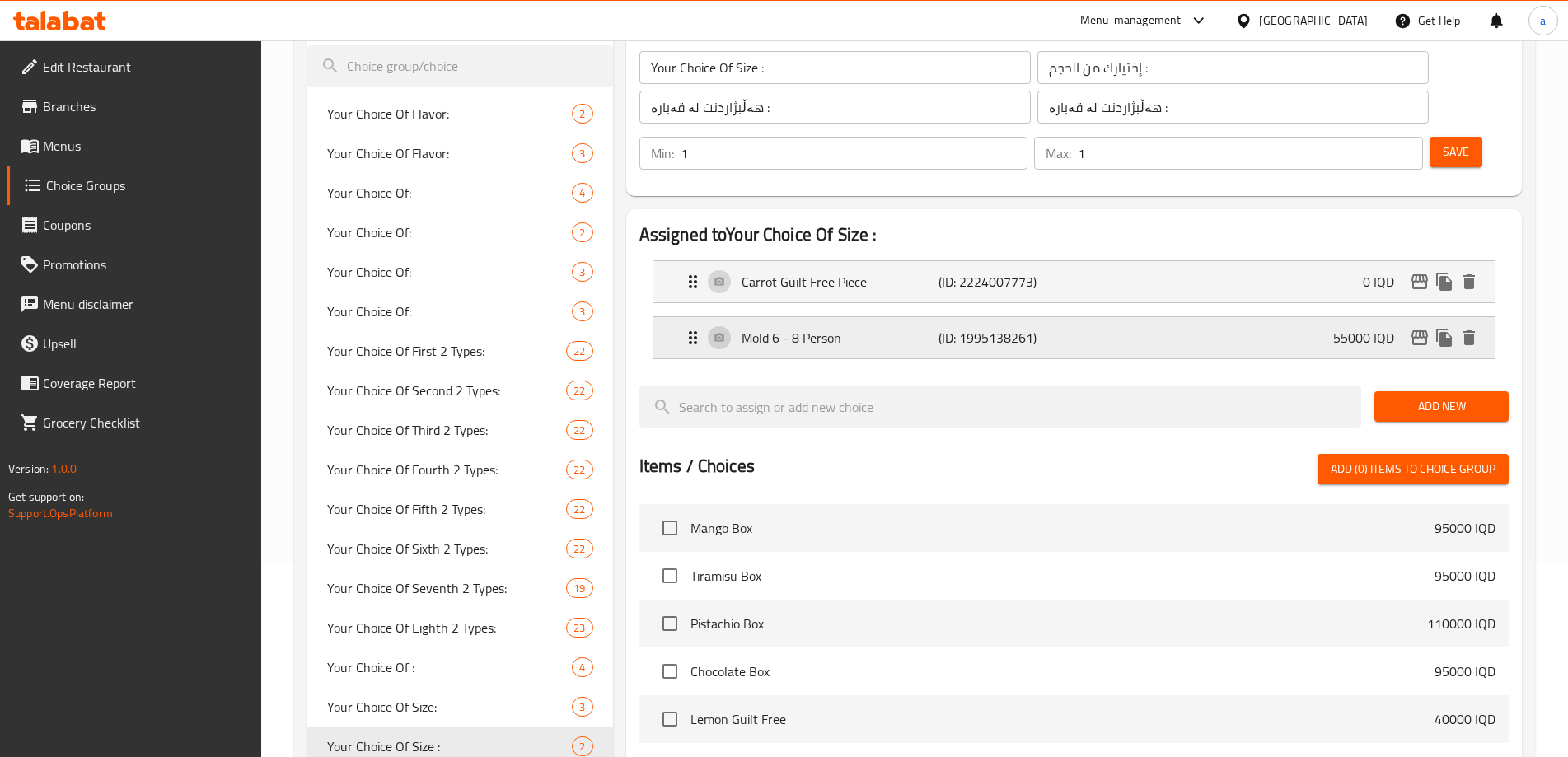
click at [981, 328] on p "(ID: 1995138261)" at bounding box center [1004, 338] width 131 height 20
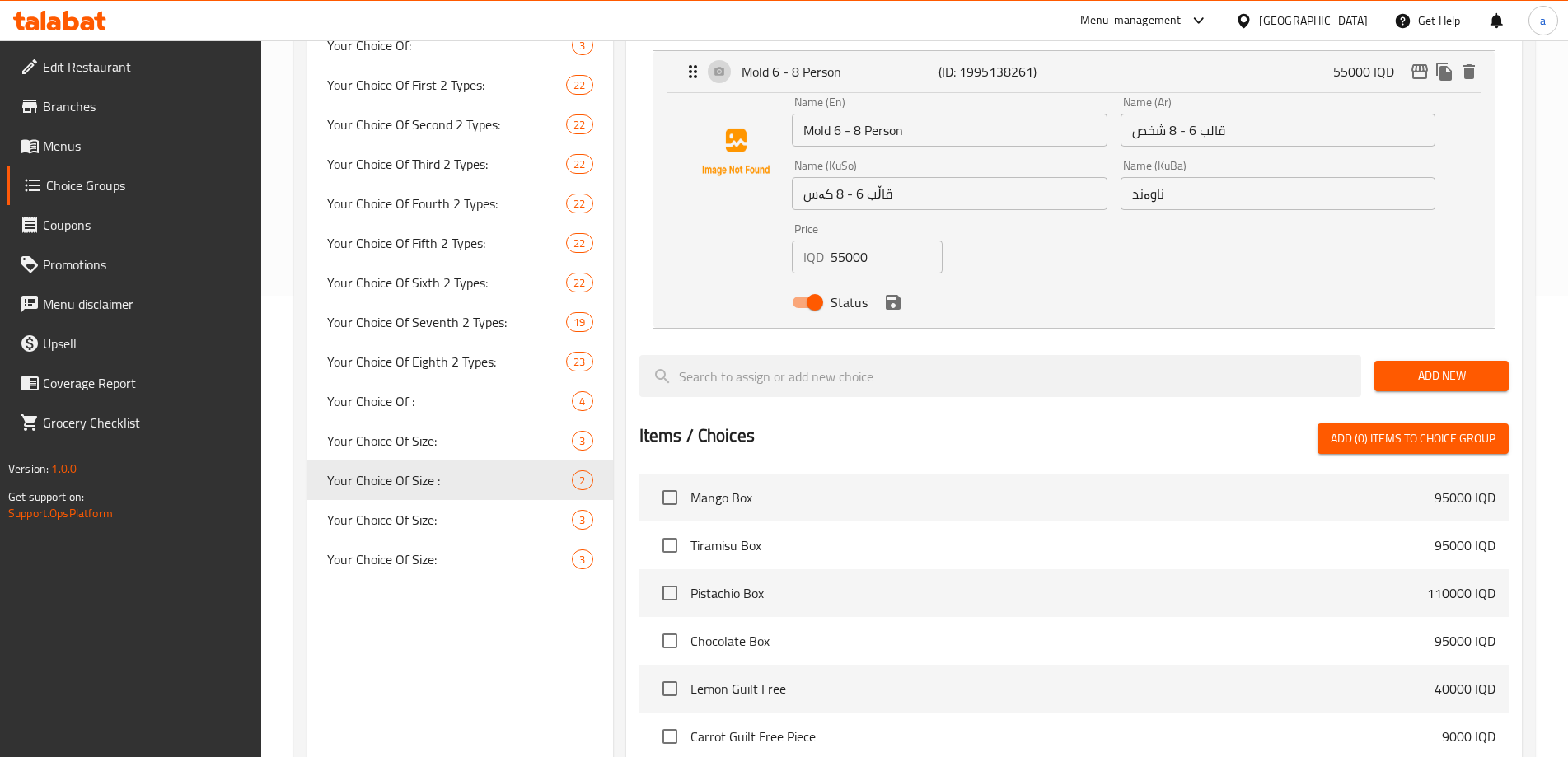
scroll to position [760, 0]
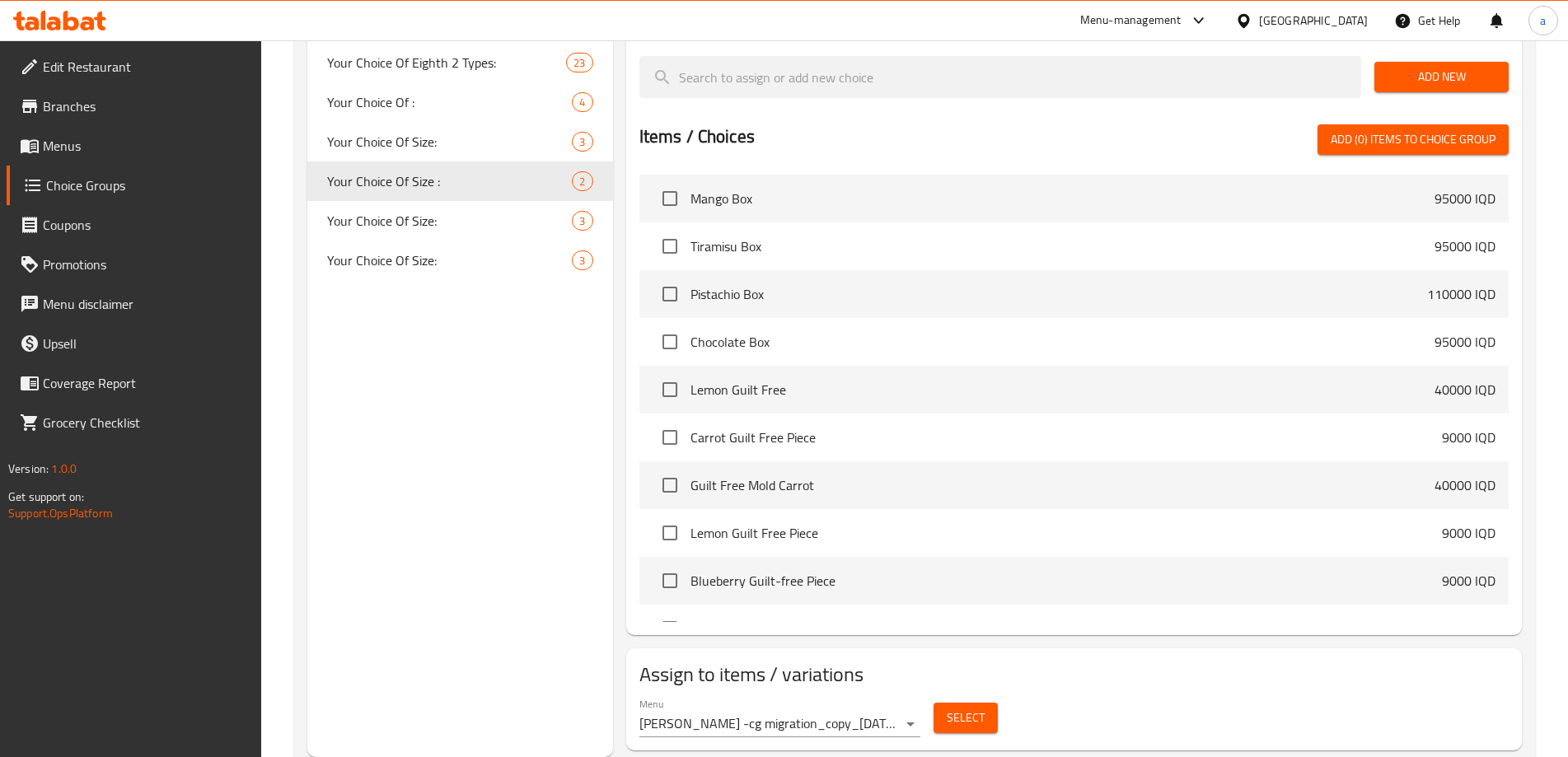
click at [889, 698] on div "Menu Omar -cg migration_copy_03/09/2024 ( Inactive )" at bounding box center [780, 717] width 281 height 40
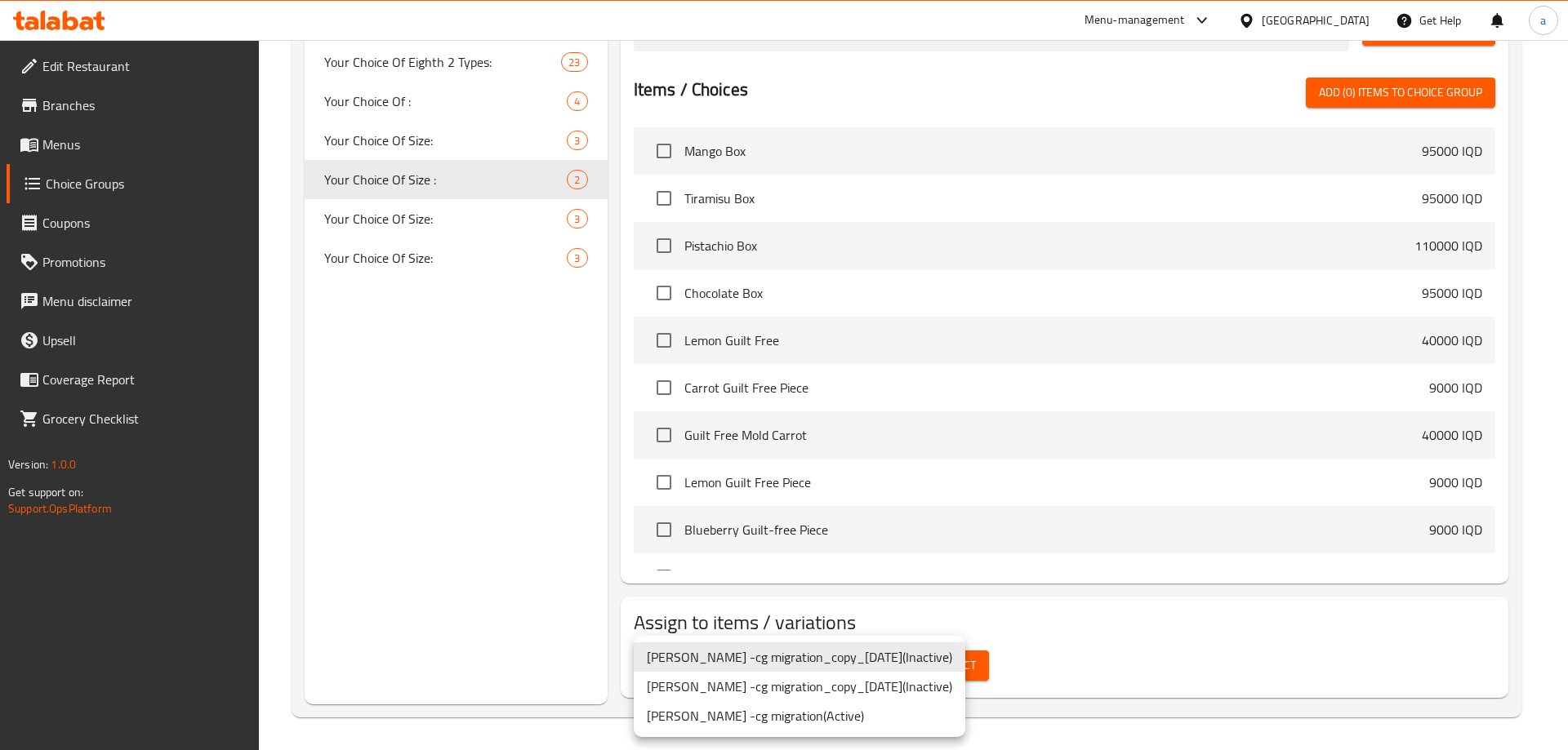
click at [839, 704] on li "Omar -cg migration ( Active )" at bounding box center [800, 716] width 331 height 29
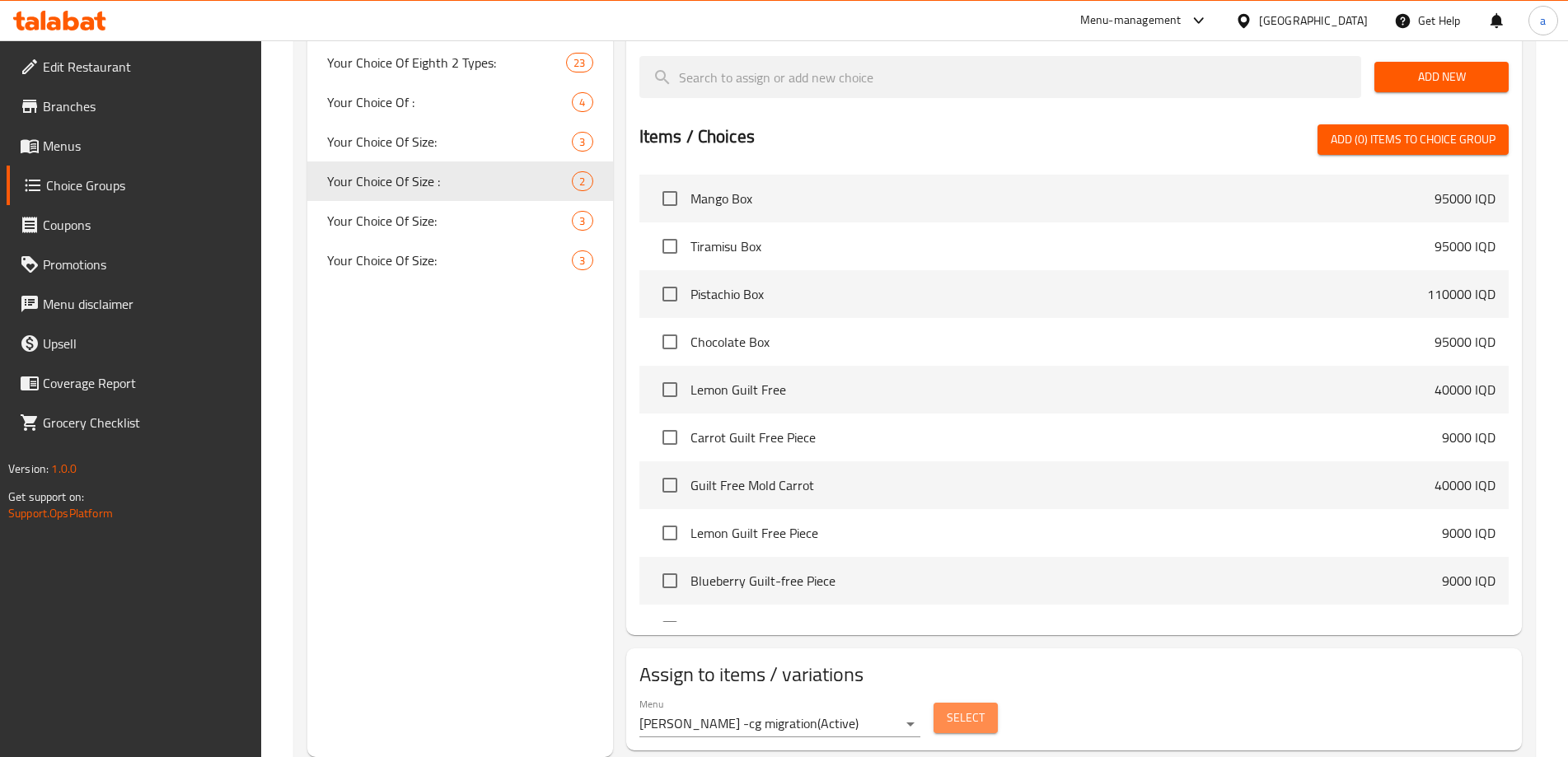
click at [950, 708] on span "Select" at bounding box center [965, 718] width 38 height 21
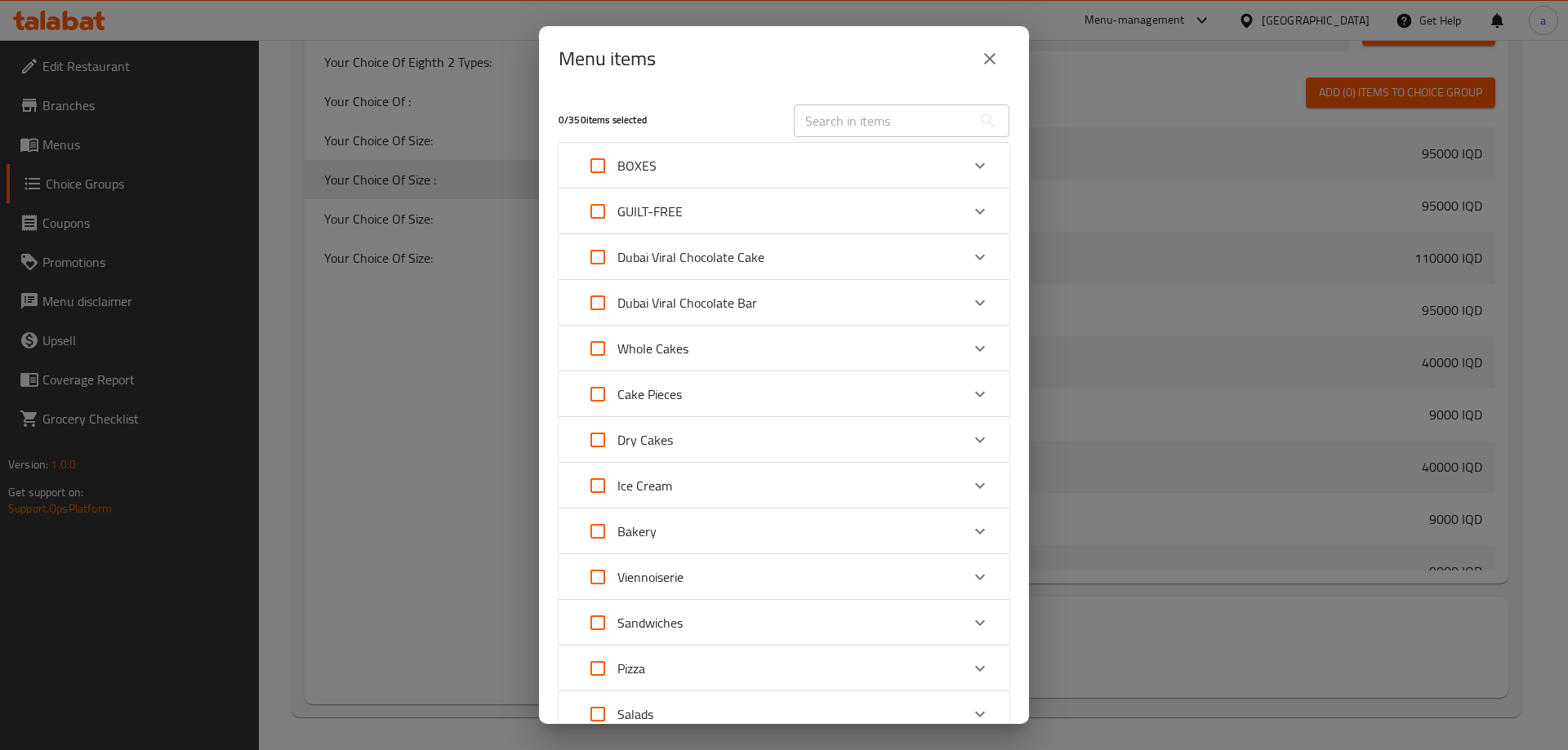
click at [992, 62] on icon "close" at bounding box center [989, 58] width 20 height 20
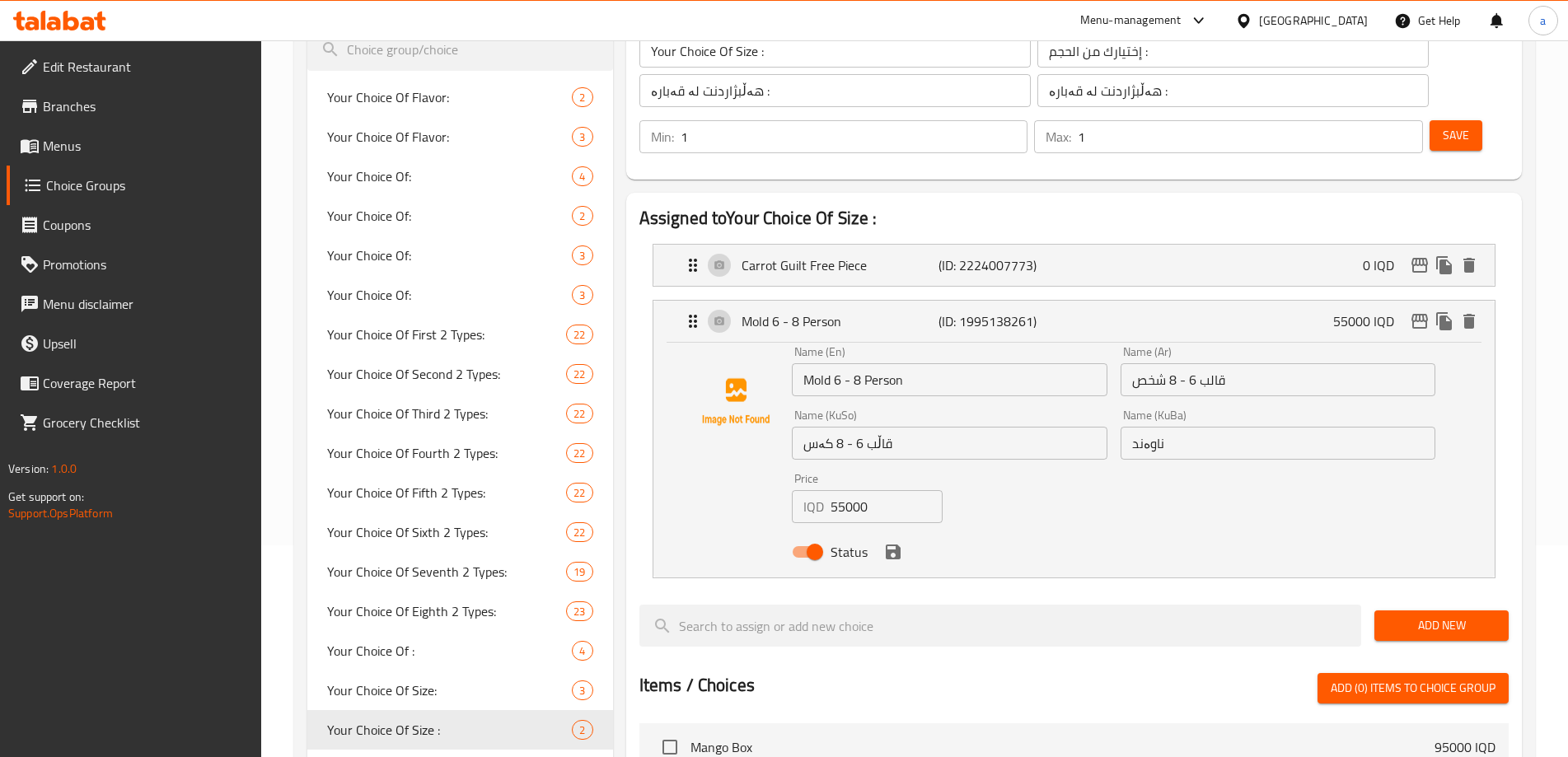
scroll to position [211, 0]
click at [945, 257] on p "(ID: 2224007773)" at bounding box center [1004, 266] width 131 height 20
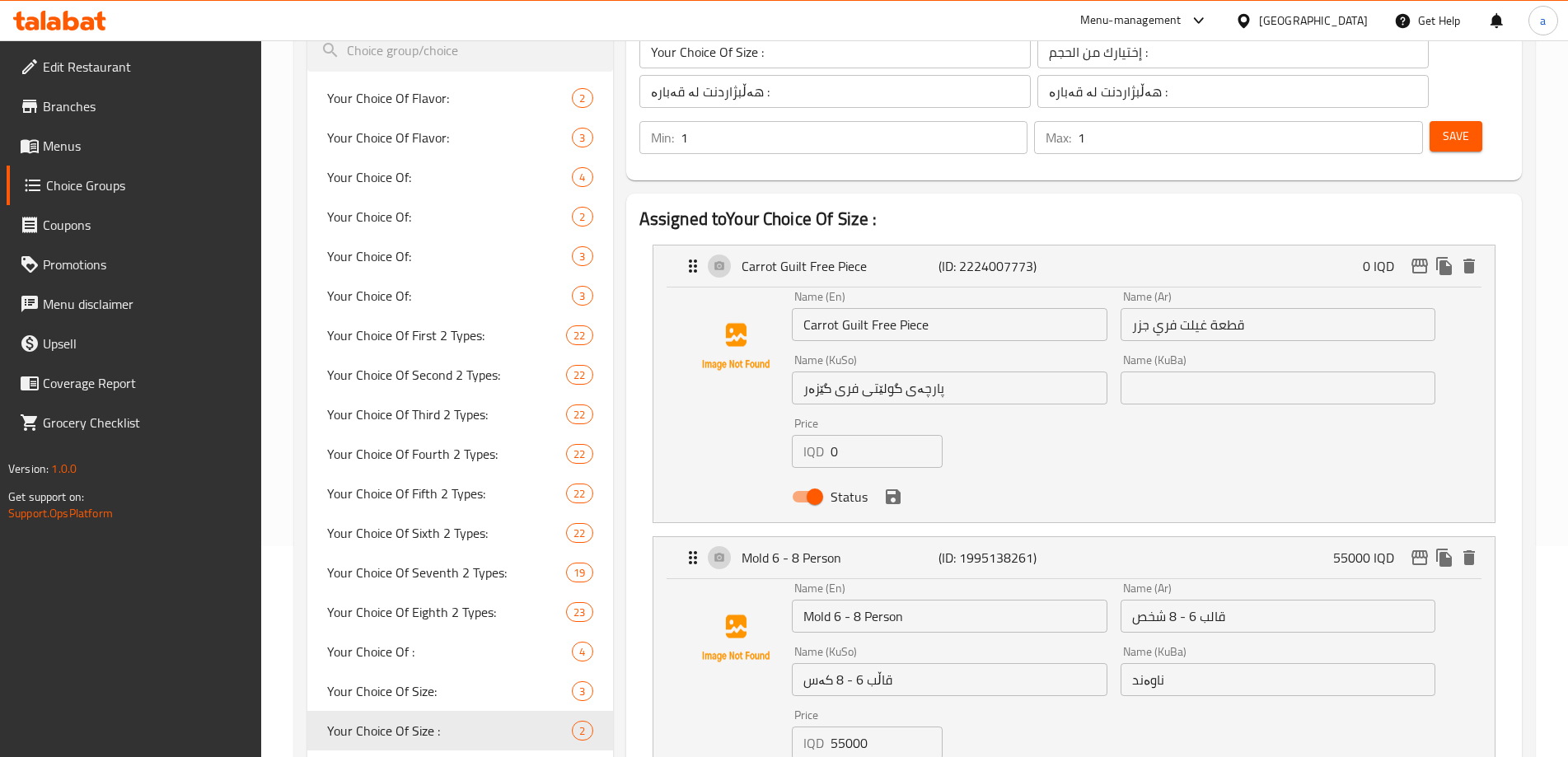
click at [846, 308] on input "Carrot Guilt Free Piece" at bounding box center [950, 325] width 315 height 33
click at [869, 372] on input "پارچەی گولێتی فری گێزەر" at bounding box center [950, 388] width 315 height 33
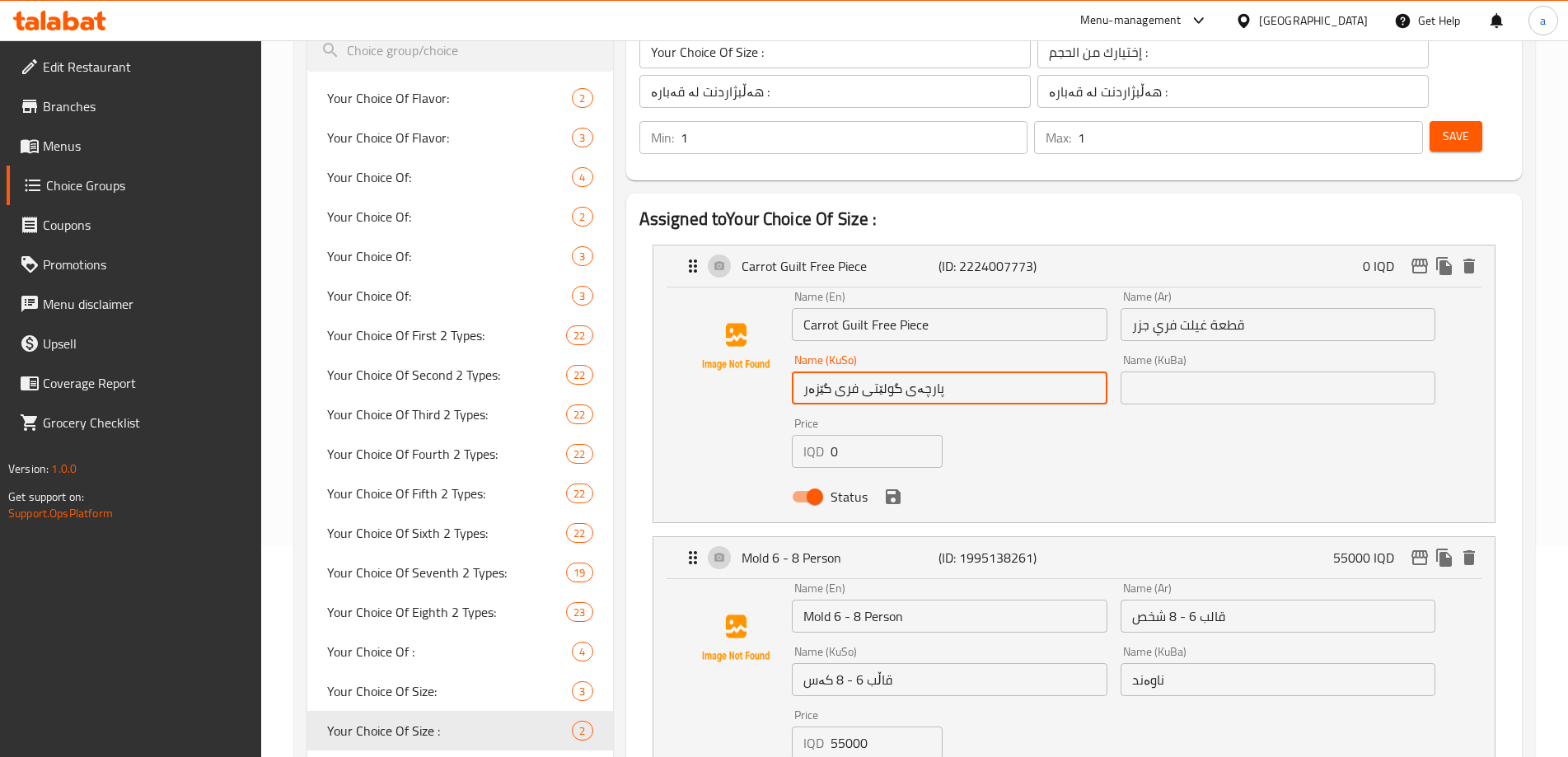
click at [869, 372] on input "پارچەی گولێتی فری گێزەر" at bounding box center [950, 388] width 315 height 33
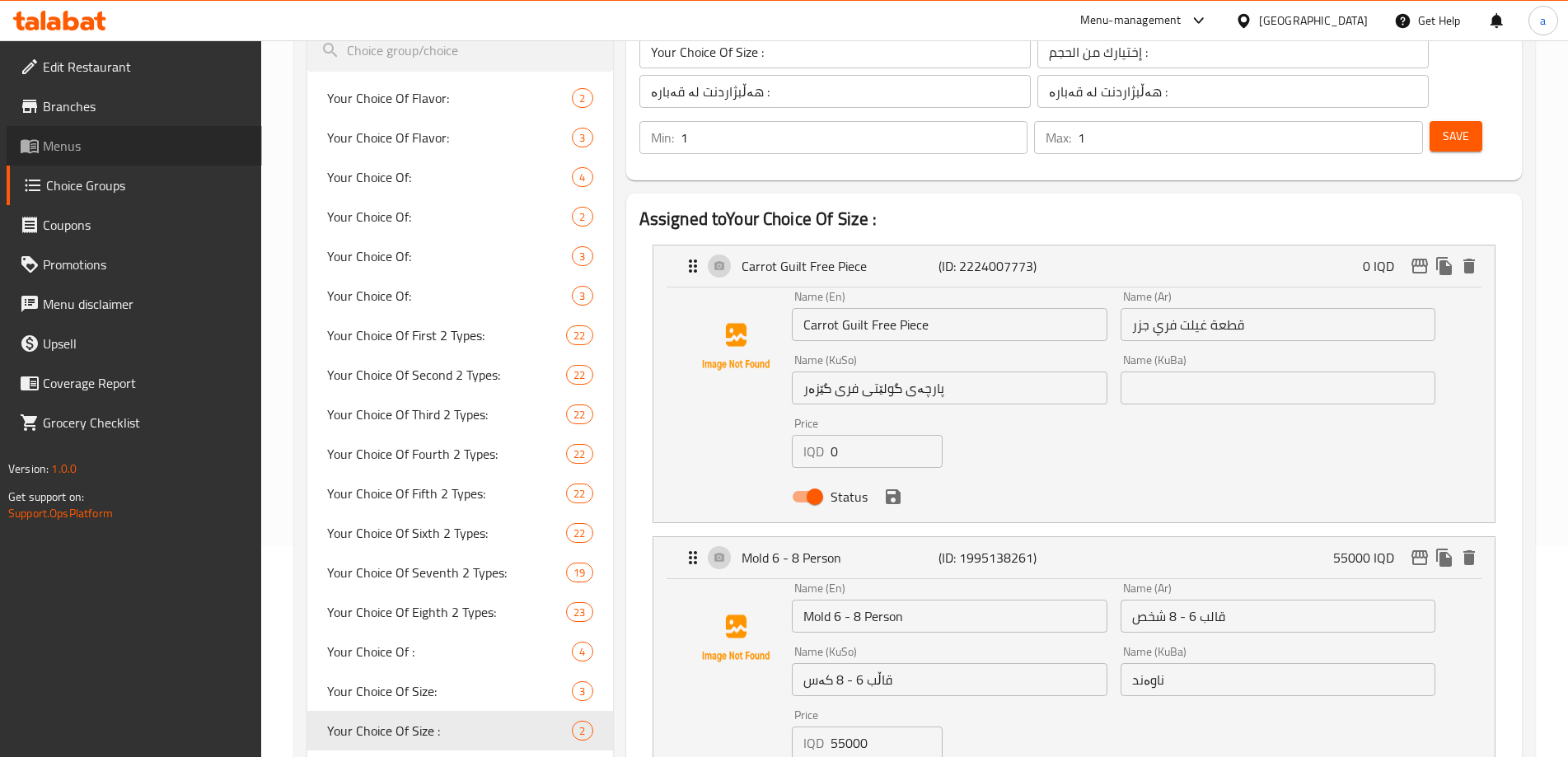
click at [85, 143] on span "Menus" at bounding box center [146, 146] width 206 height 20
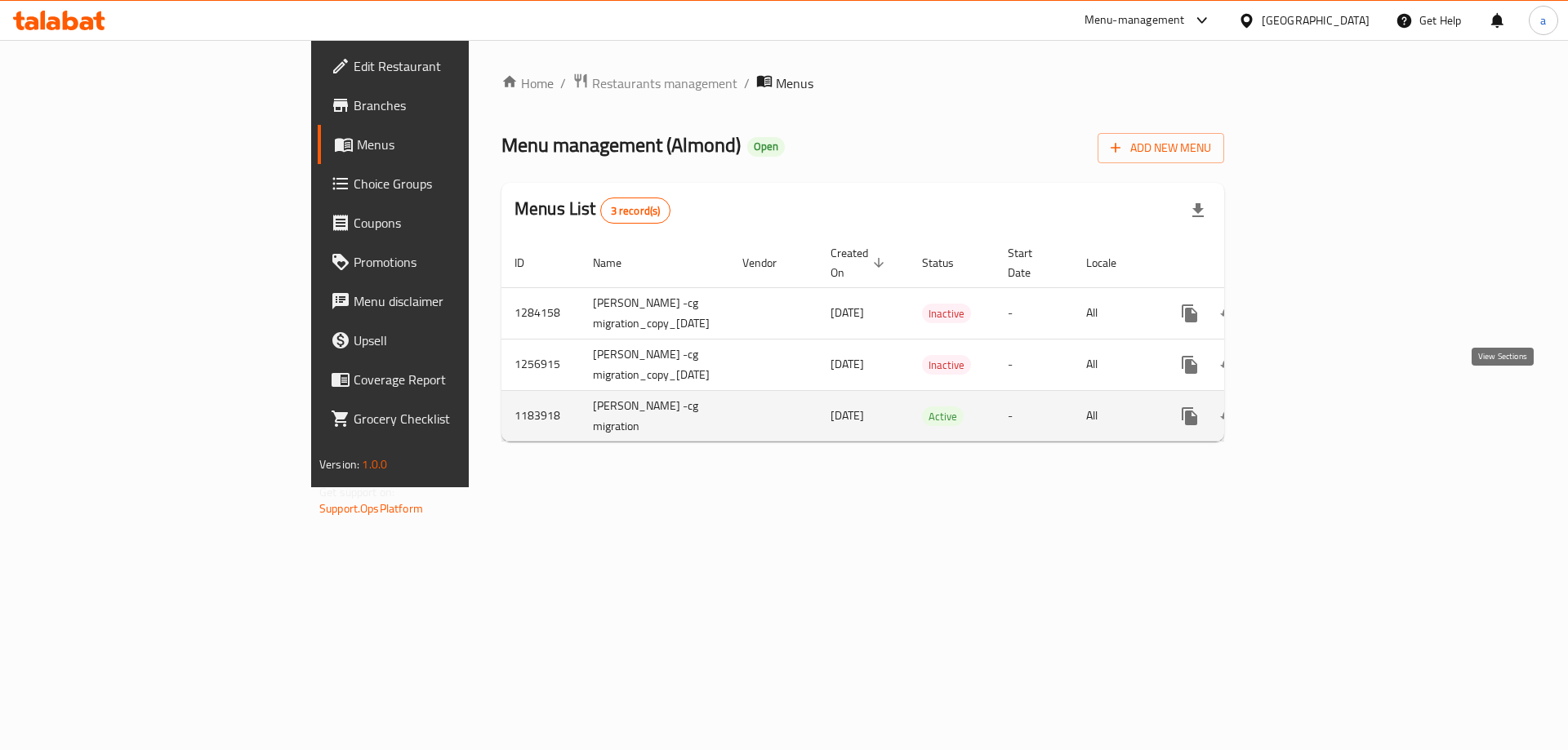
click at [1317, 407] on icon "enhanced table" at bounding box center [1307, 416] width 20 height 20
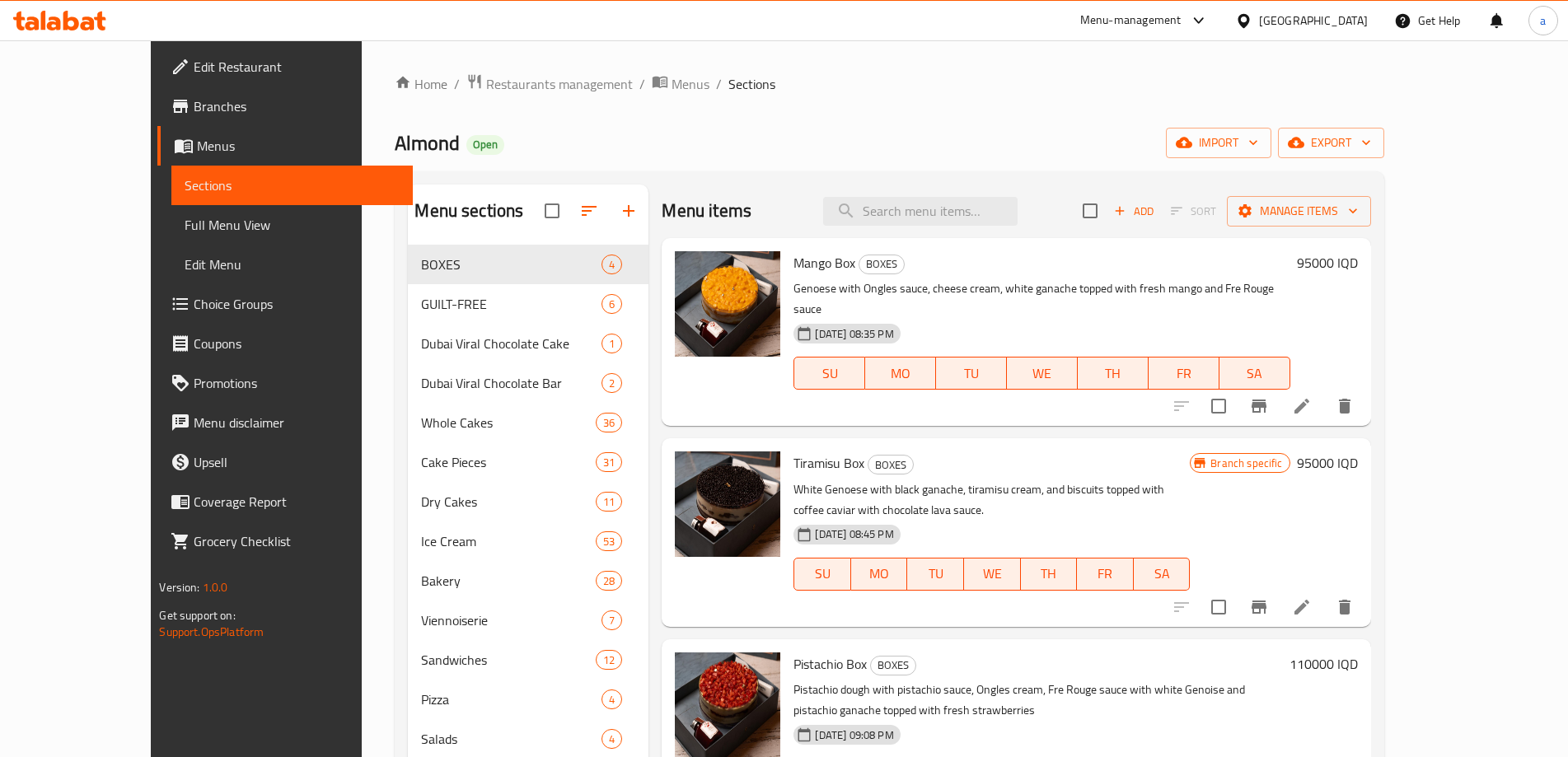
click at [184, 215] on span "Full Menu View" at bounding box center [292, 225] width 215 height 20
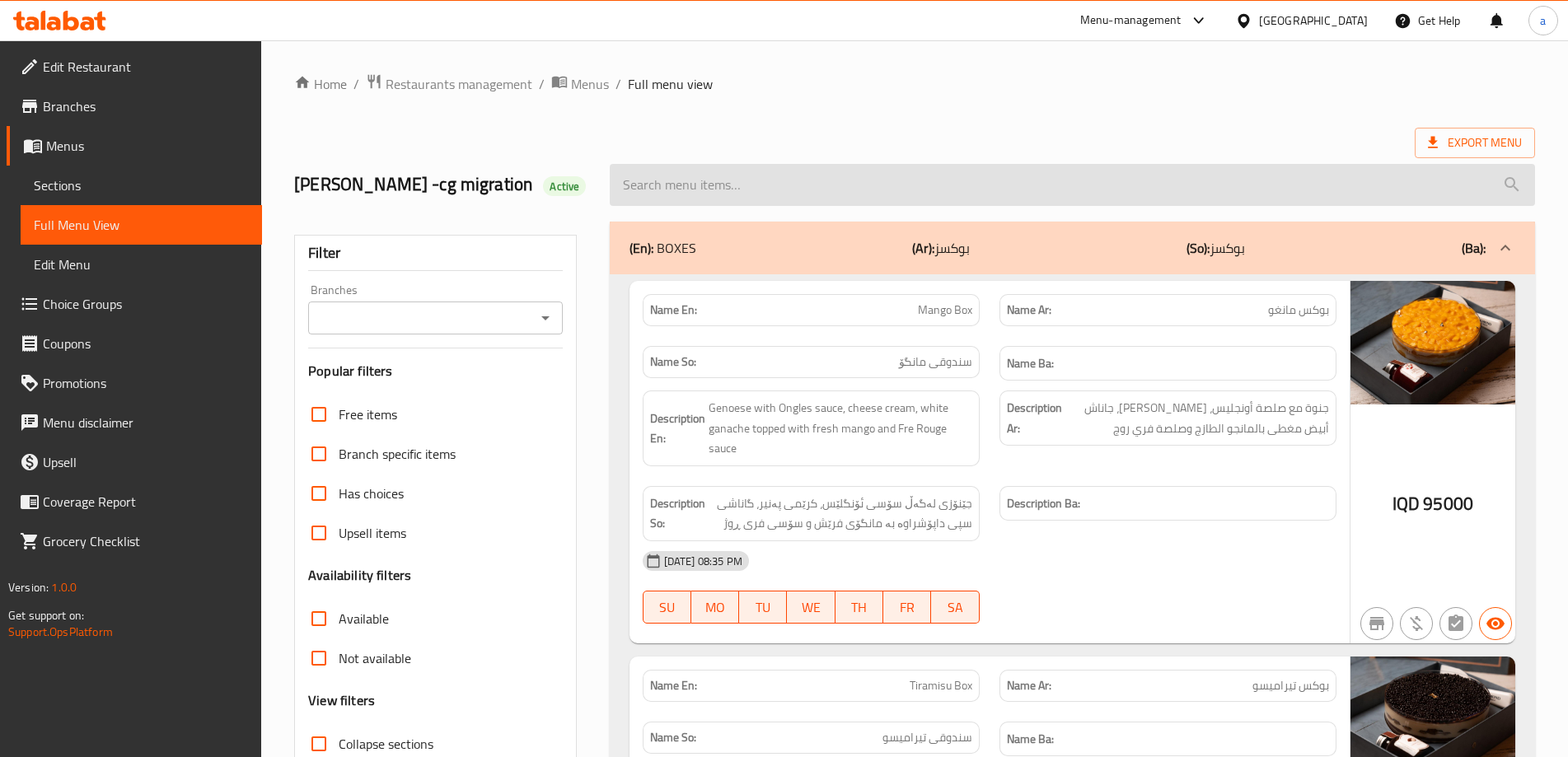
click at [814, 171] on input "search" at bounding box center [1072, 184] width 926 height 42
paste input "Guilt"
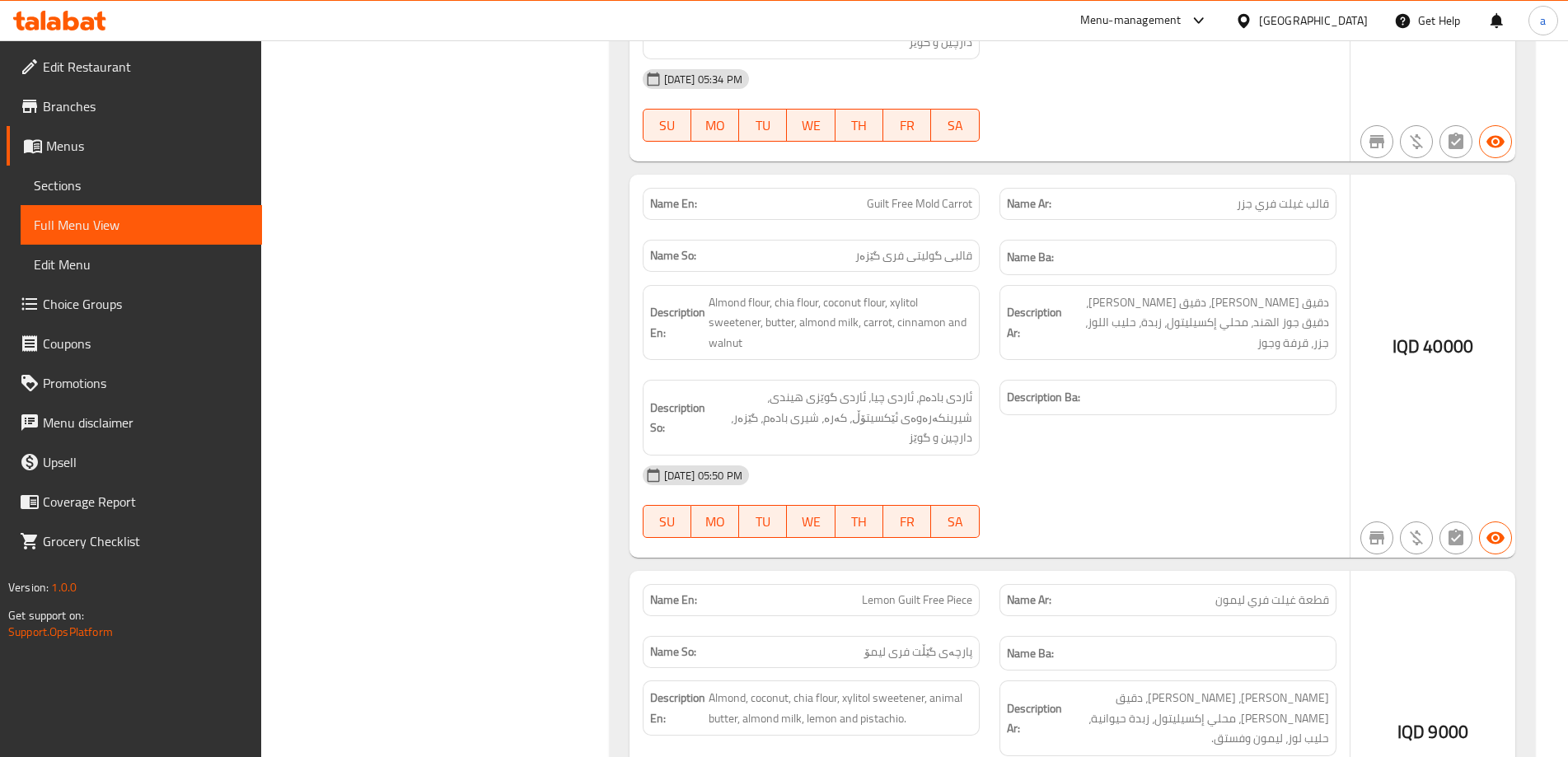
scroll to position [879, 0]
type input "Guilt"
click at [59, 28] on icon at bounding box center [54, 23] width 14 height 14
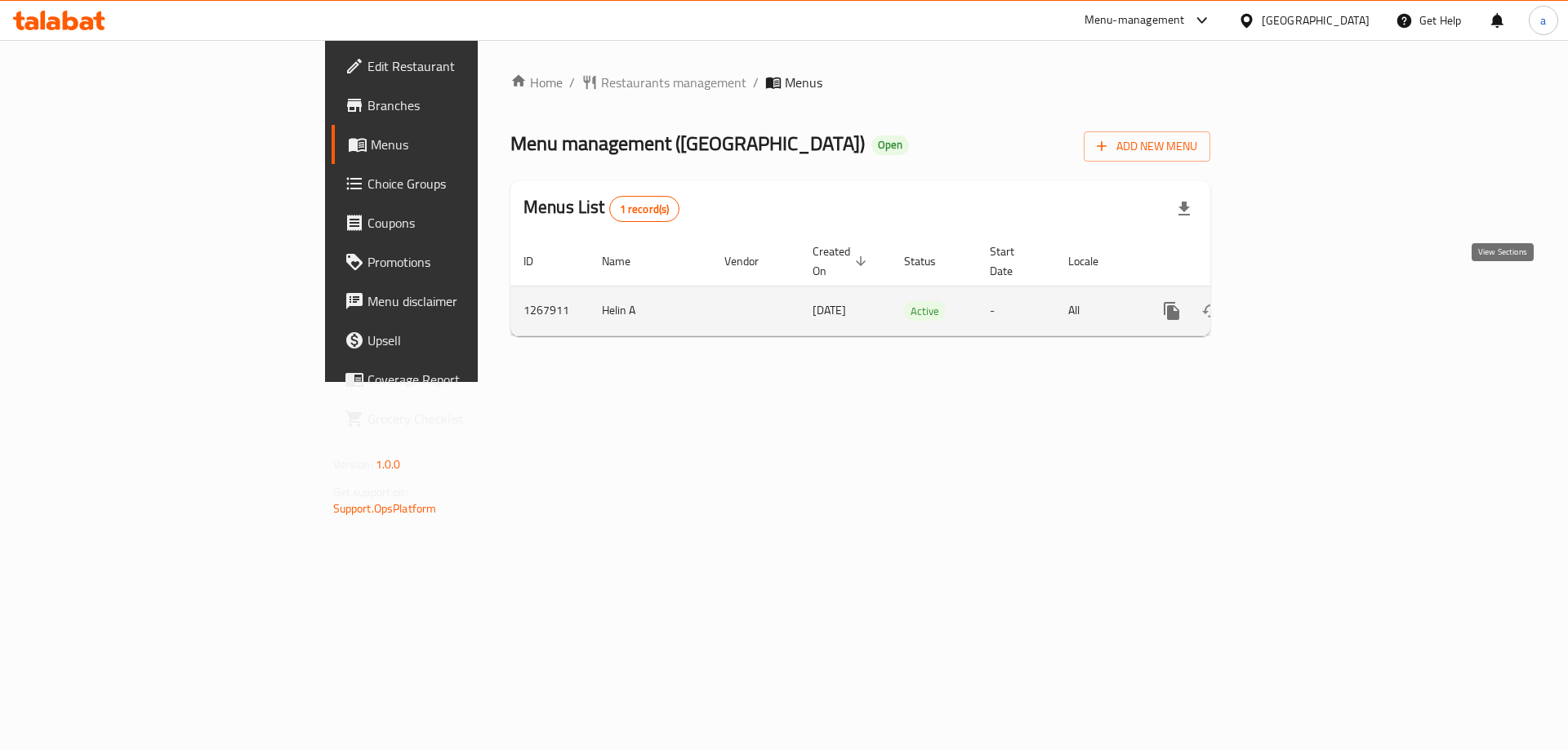
click at [1309, 292] on link "enhanced table" at bounding box center [1290, 311] width 39 height 39
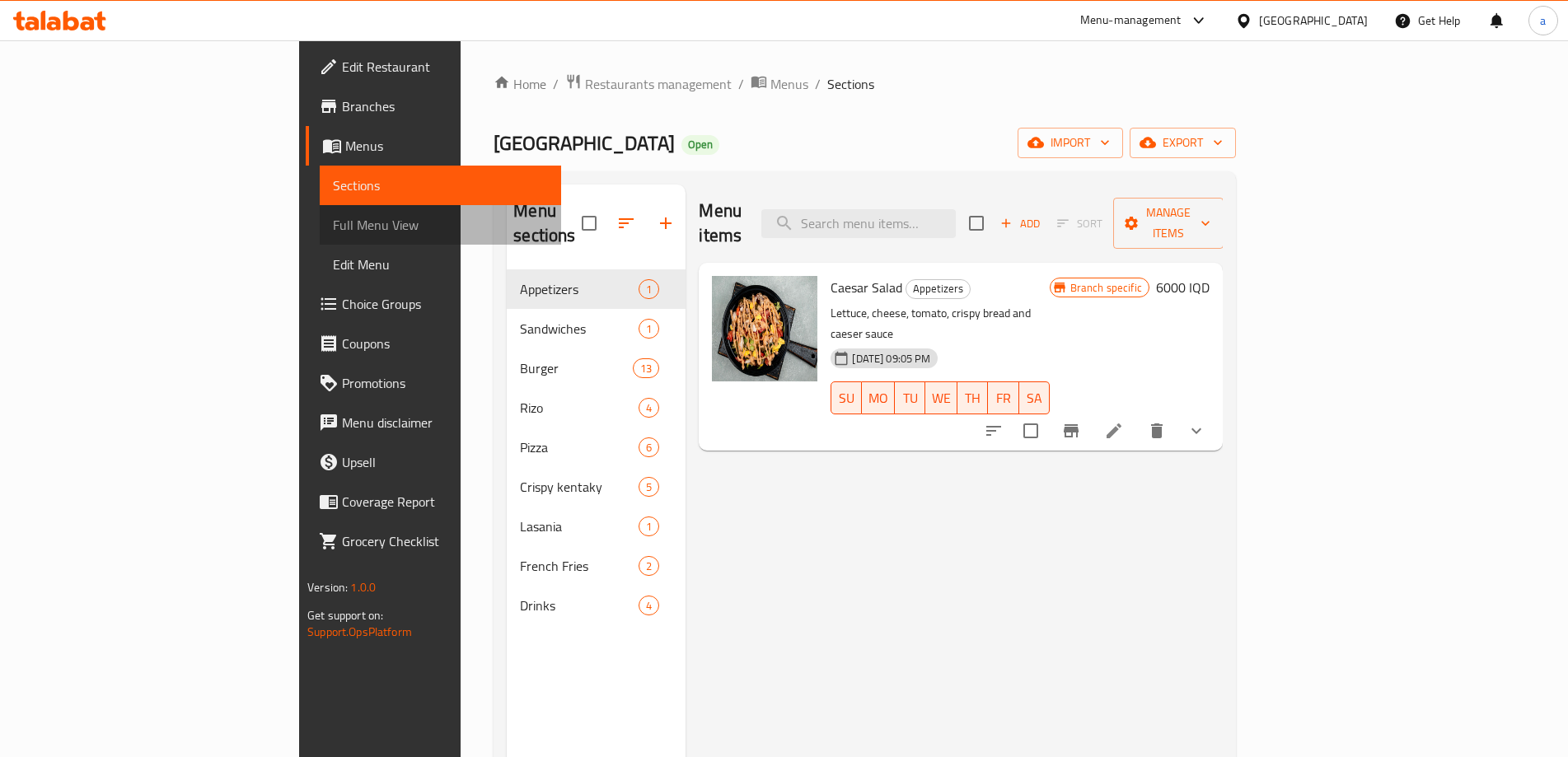
click at [333, 231] on span "Full Menu View" at bounding box center [441, 225] width 215 height 20
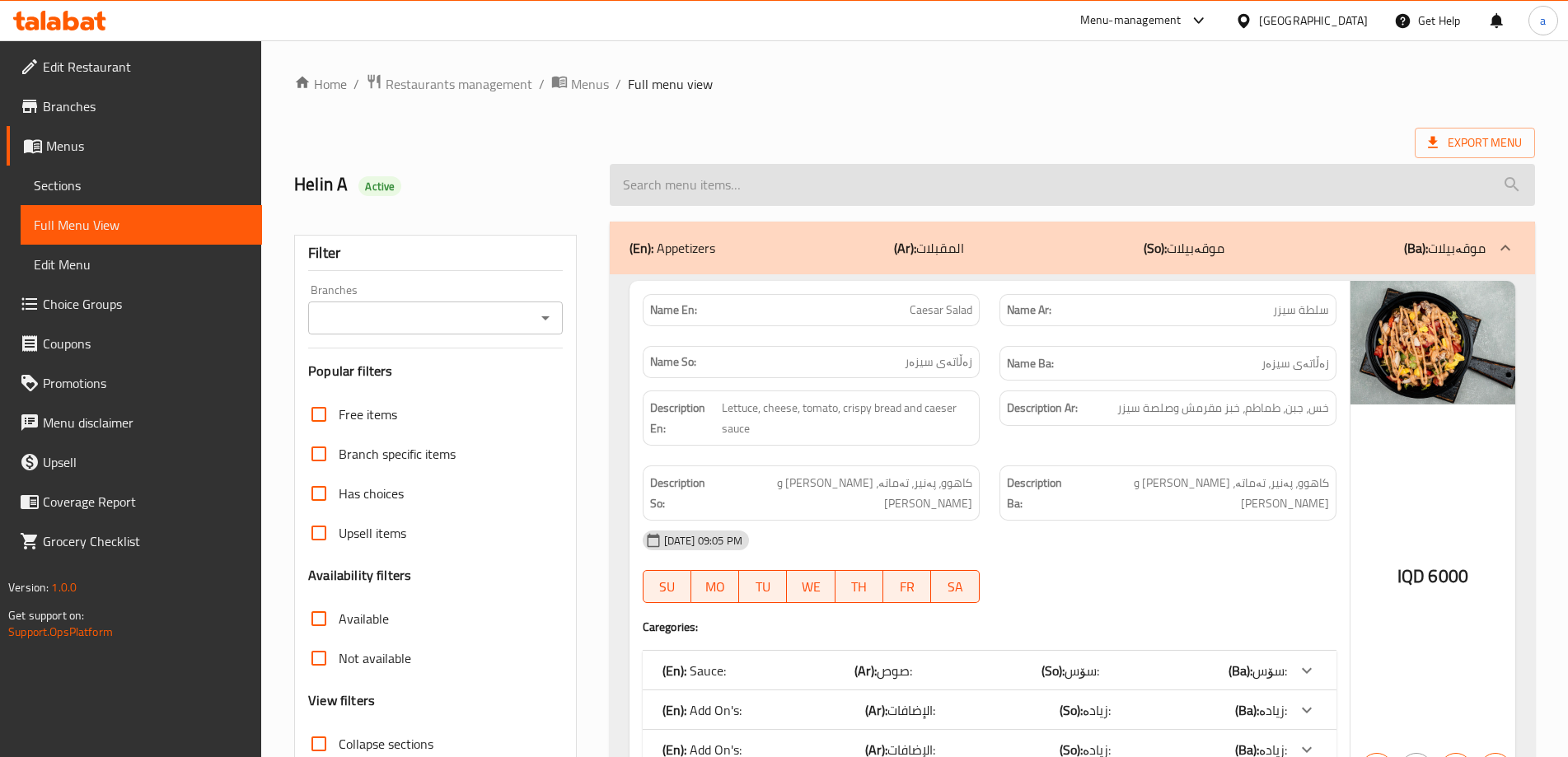
click at [722, 201] on input "search" at bounding box center [1072, 184] width 926 height 42
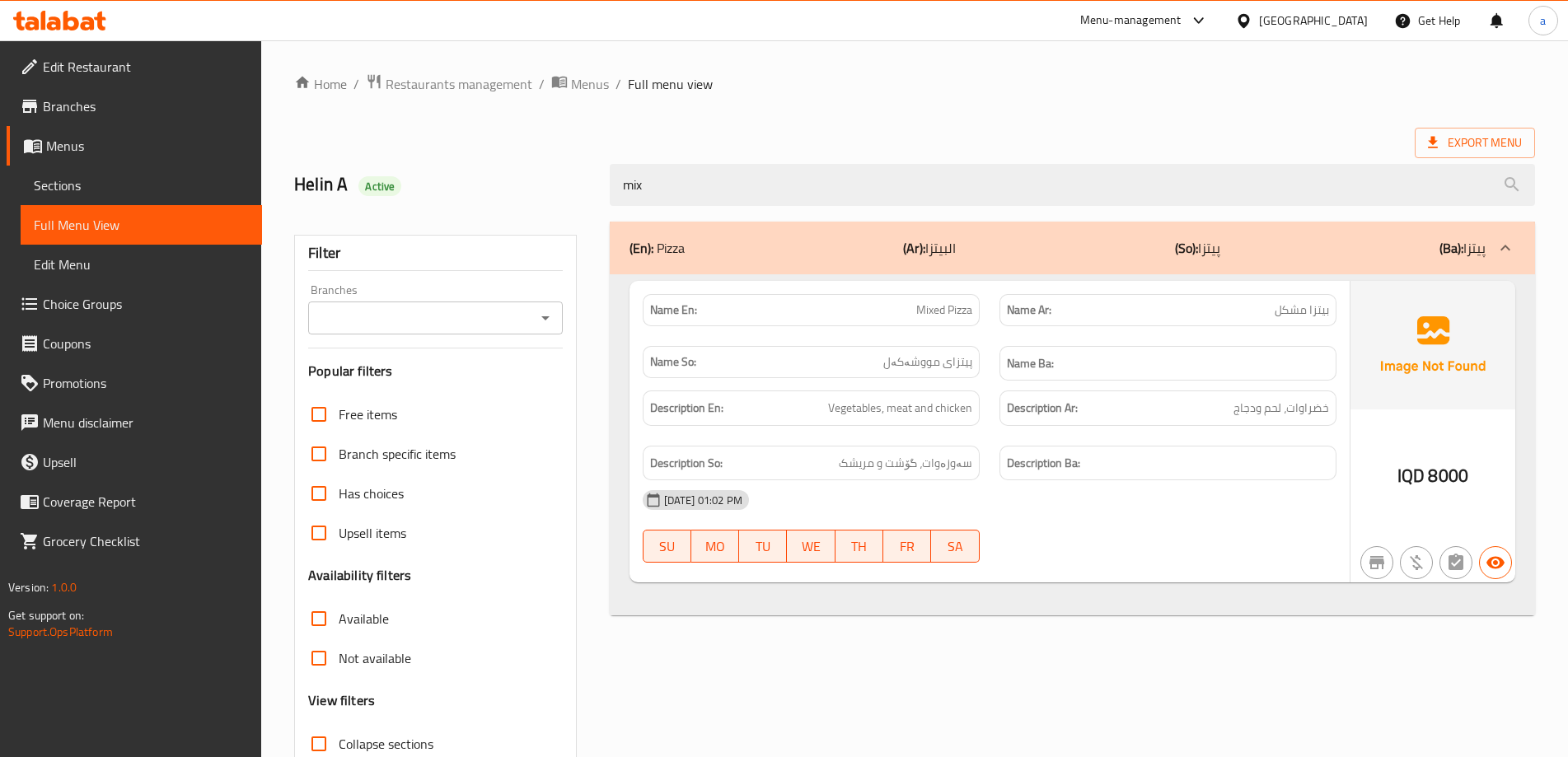
type input "mix"
click at [81, 32] on div at bounding box center [59, 21] width 120 height 33
click at [74, 22] on icon at bounding box center [71, 20] width 15 height 20
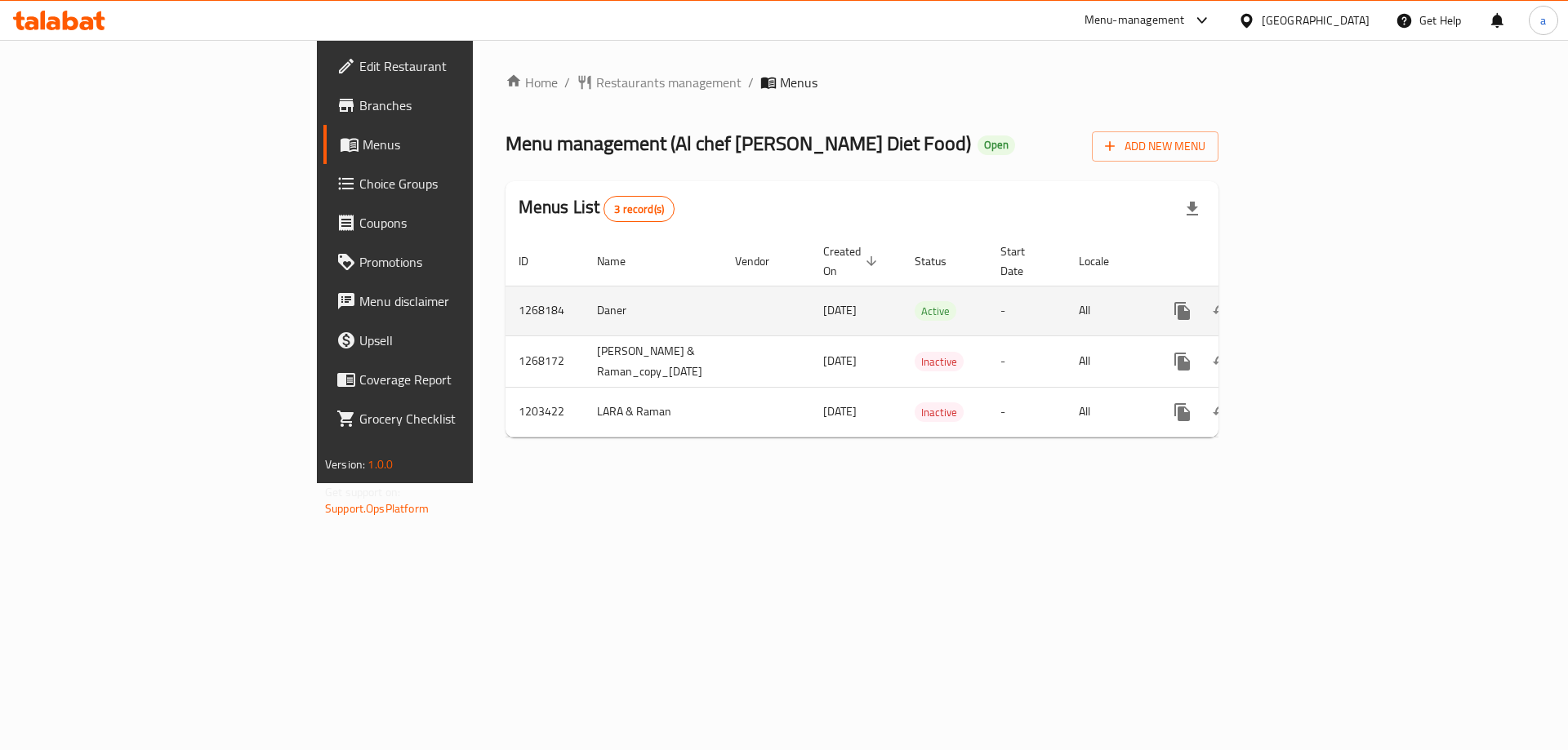
click at [1310, 301] on icon "enhanced table" at bounding box center [1300, 311] width 20 height 20
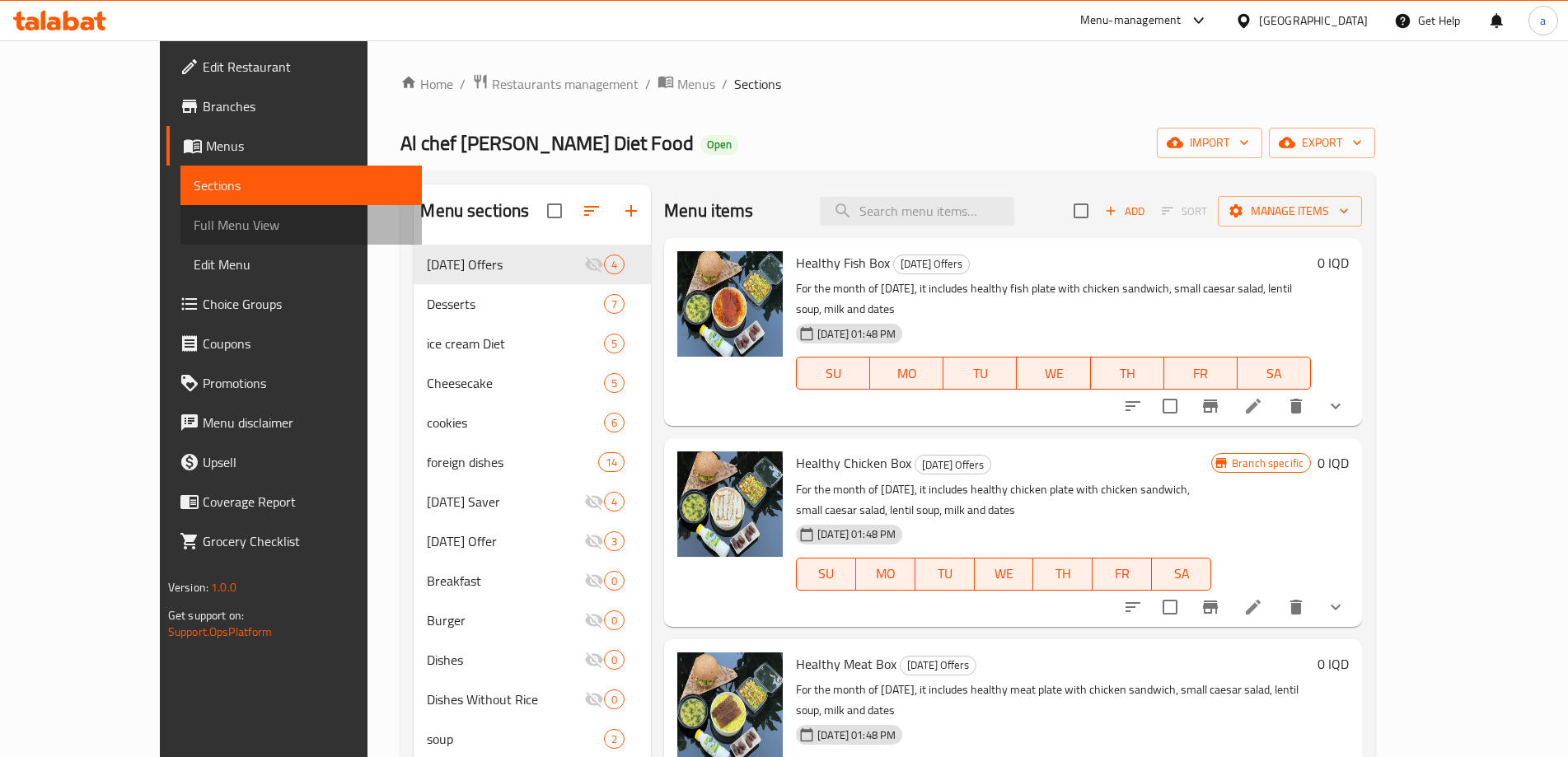
click at [194, 226] on span "Full Menu View" at bounding box center [301, 225] width 215 height 20
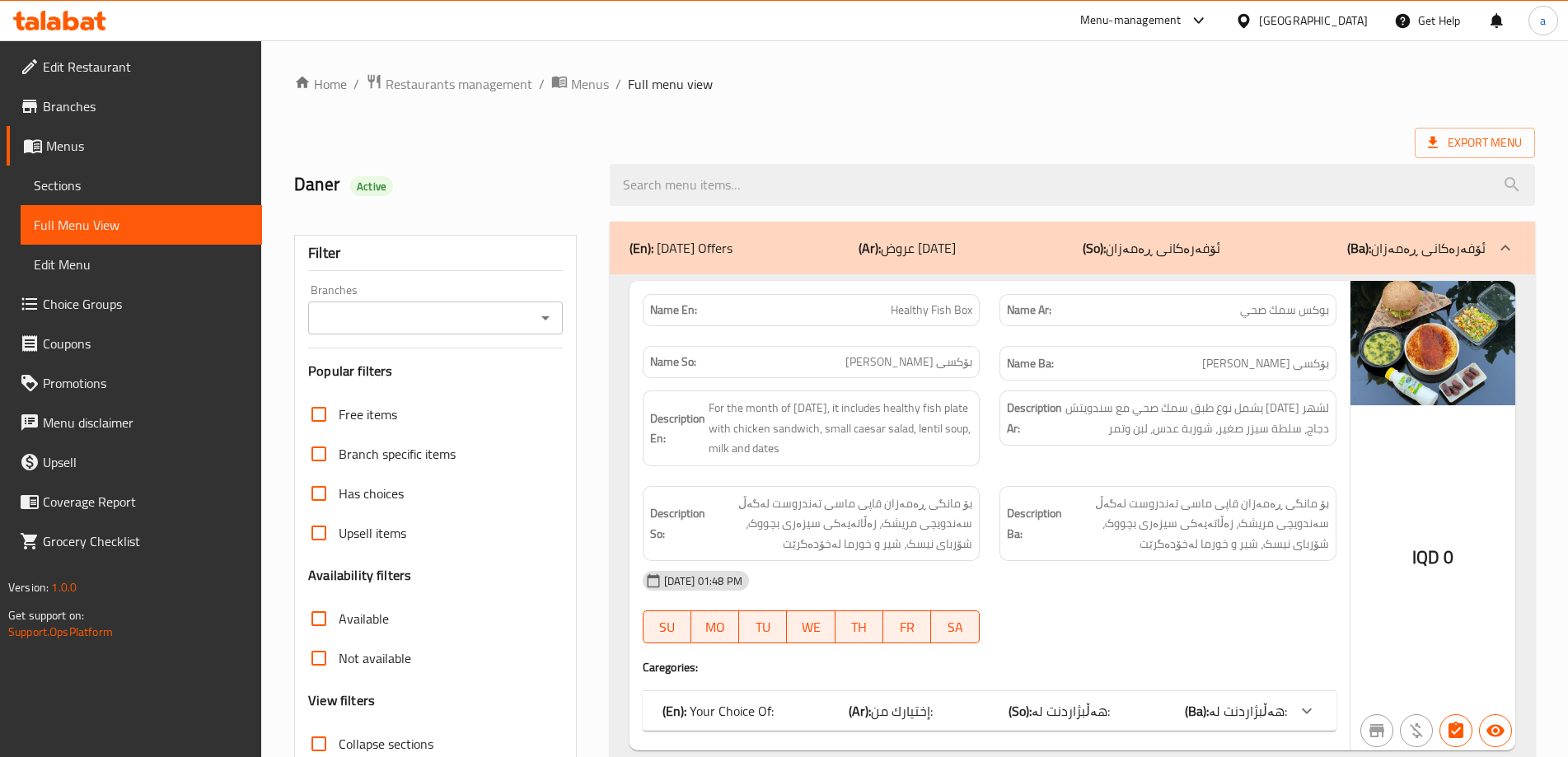
click at [67, 22] on icon at bounding box center [71, 20] width 15 height 20
